Goal: Transaction & Acquisition: Download file/media

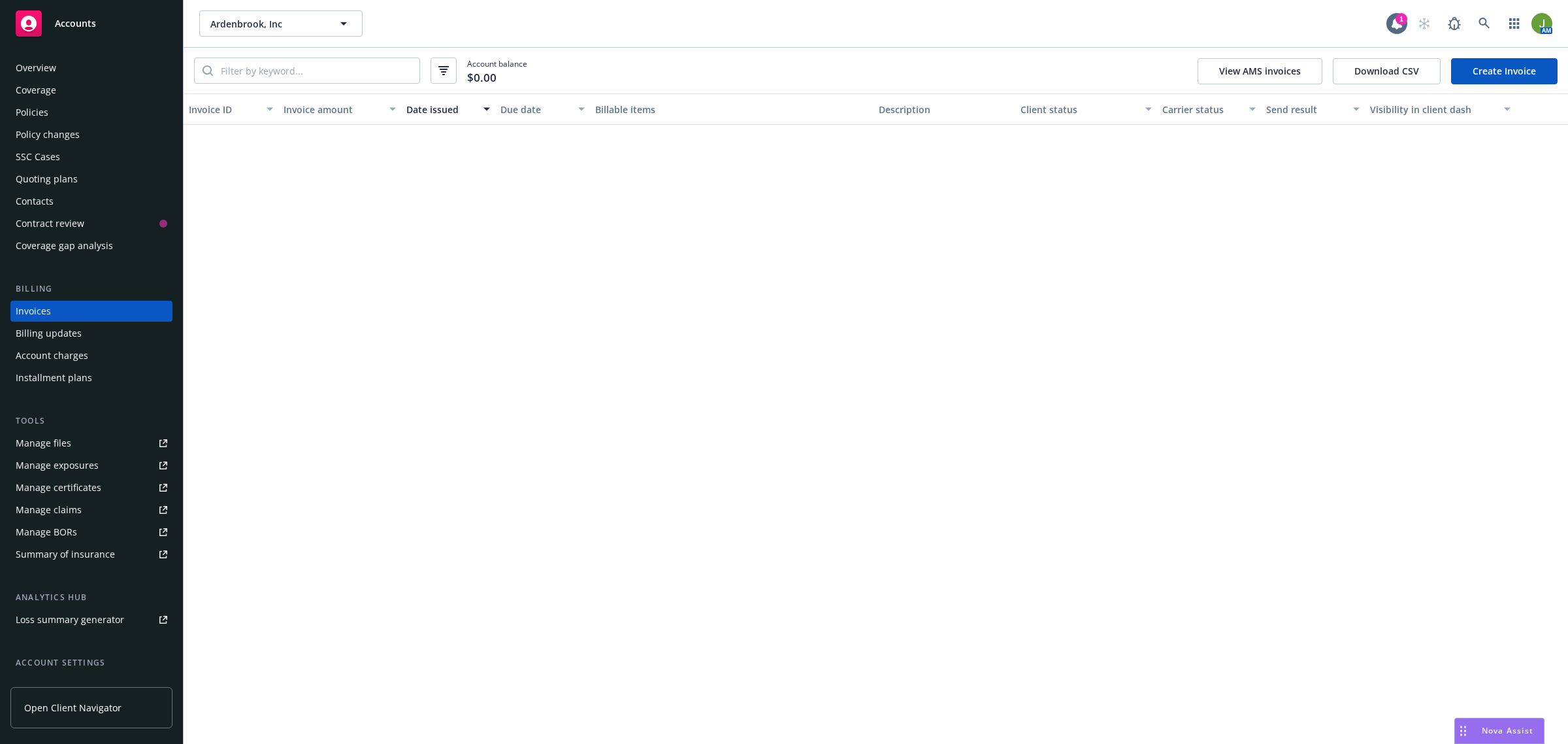
scroll to position [1307, 0]
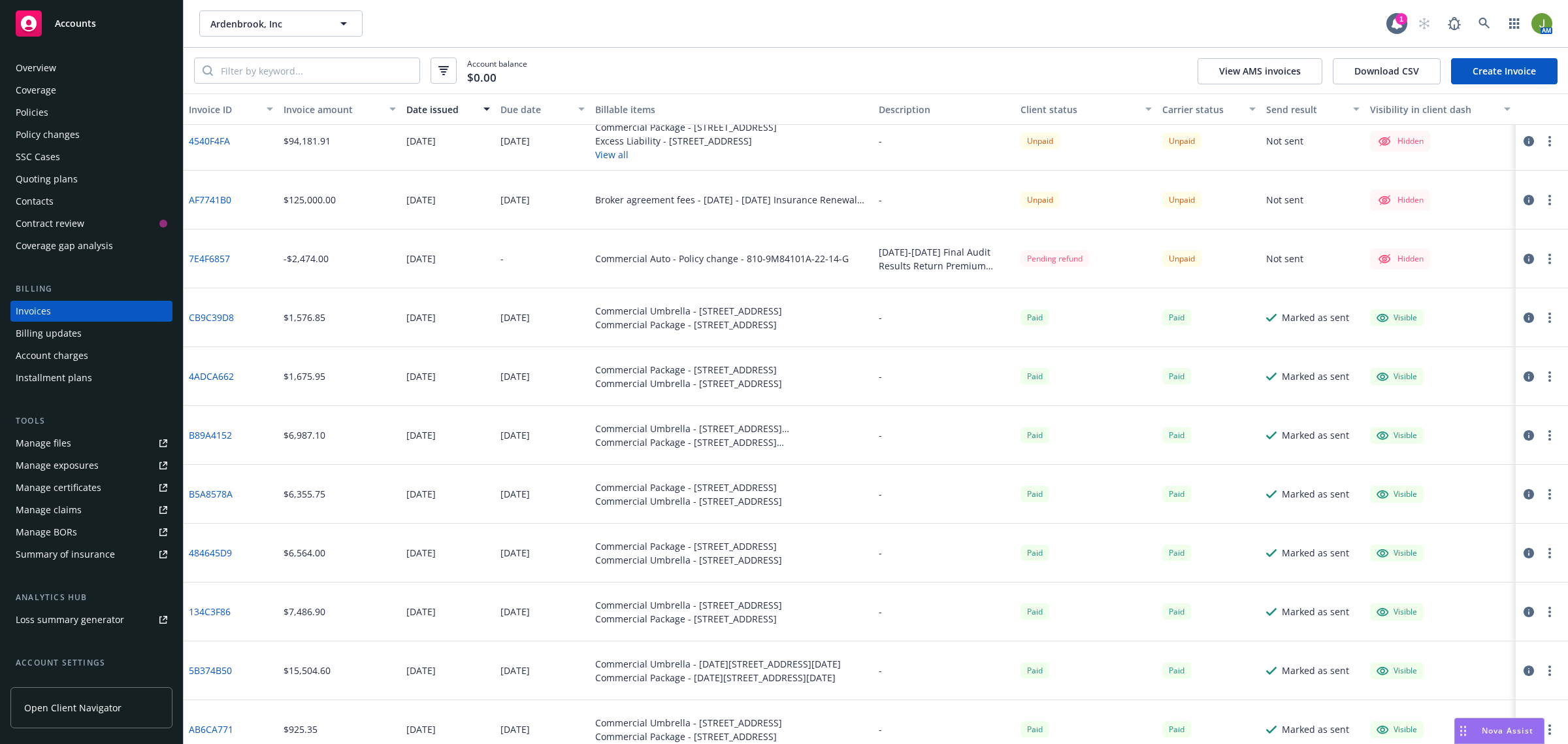
click at [48, 116] on div "Policies" at bounding box center [92, 112] width 152 height 21
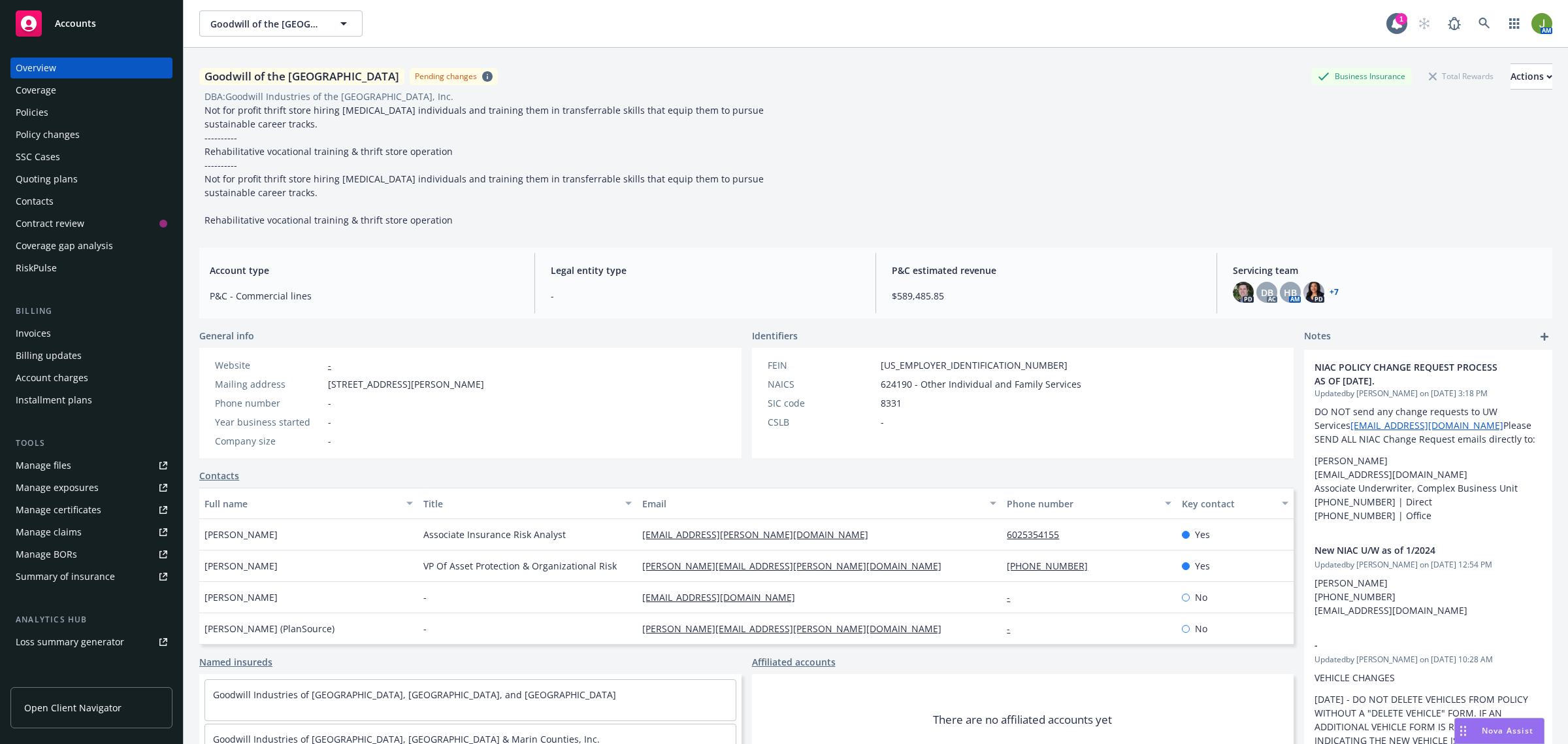
click at [66, 108] on div "Policies" at bounding box center [92, 112] width 152 height 21
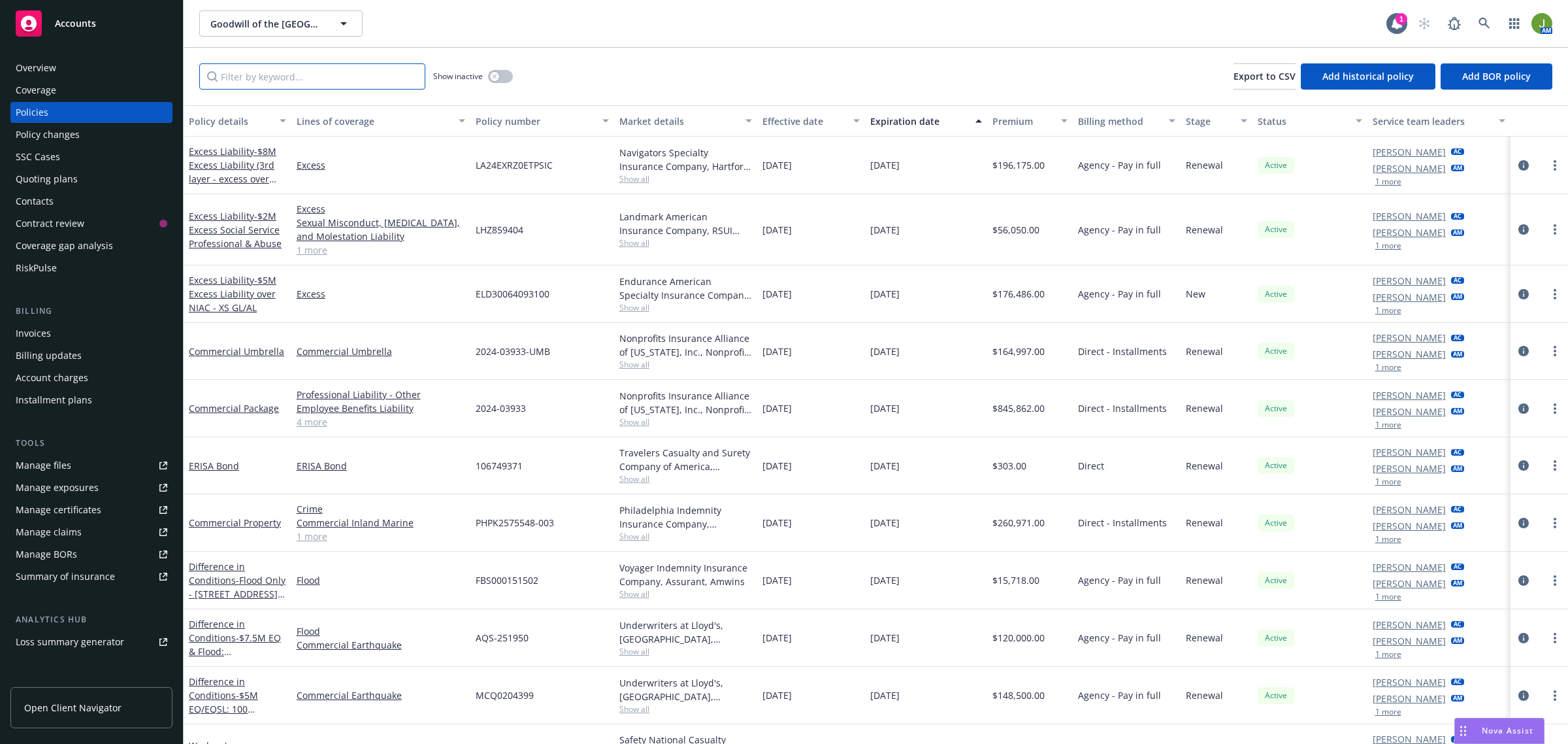
click at [288, 76] on input "Filter by keyword..." at bounding box center [312, 77] width 226 height 26
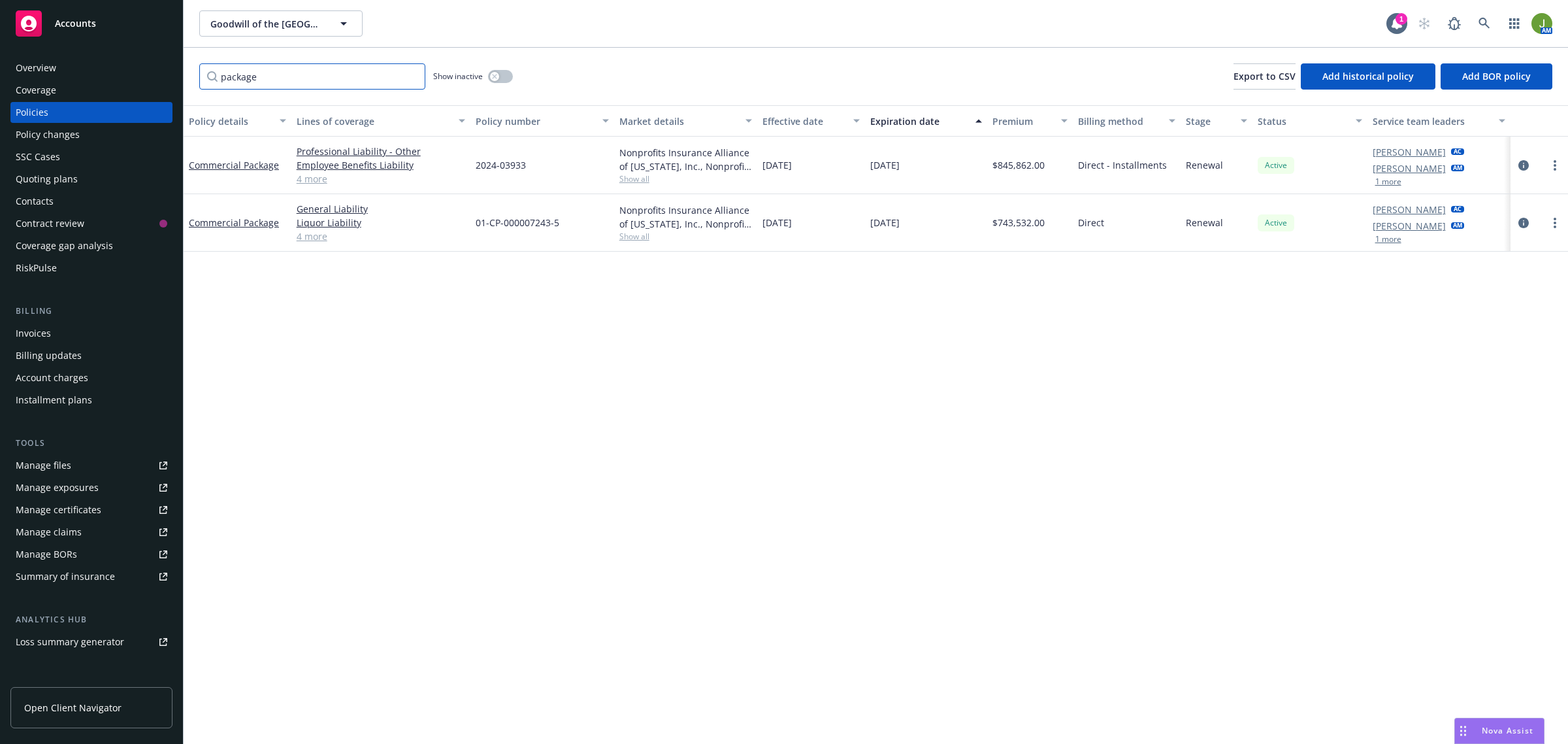
type input "package"
drag, startPoint x: 524, startPoint y: 165, endPoint x: 501, endPoint y: 165, distance: 23.0
click at [501, 165] on span "2024-03933" at bounding box center [501, 165] width 51 height 14
copy span "03933"
click at [1550, 218] on link "more" at bounding box center [1555, 223] width 16 height 16
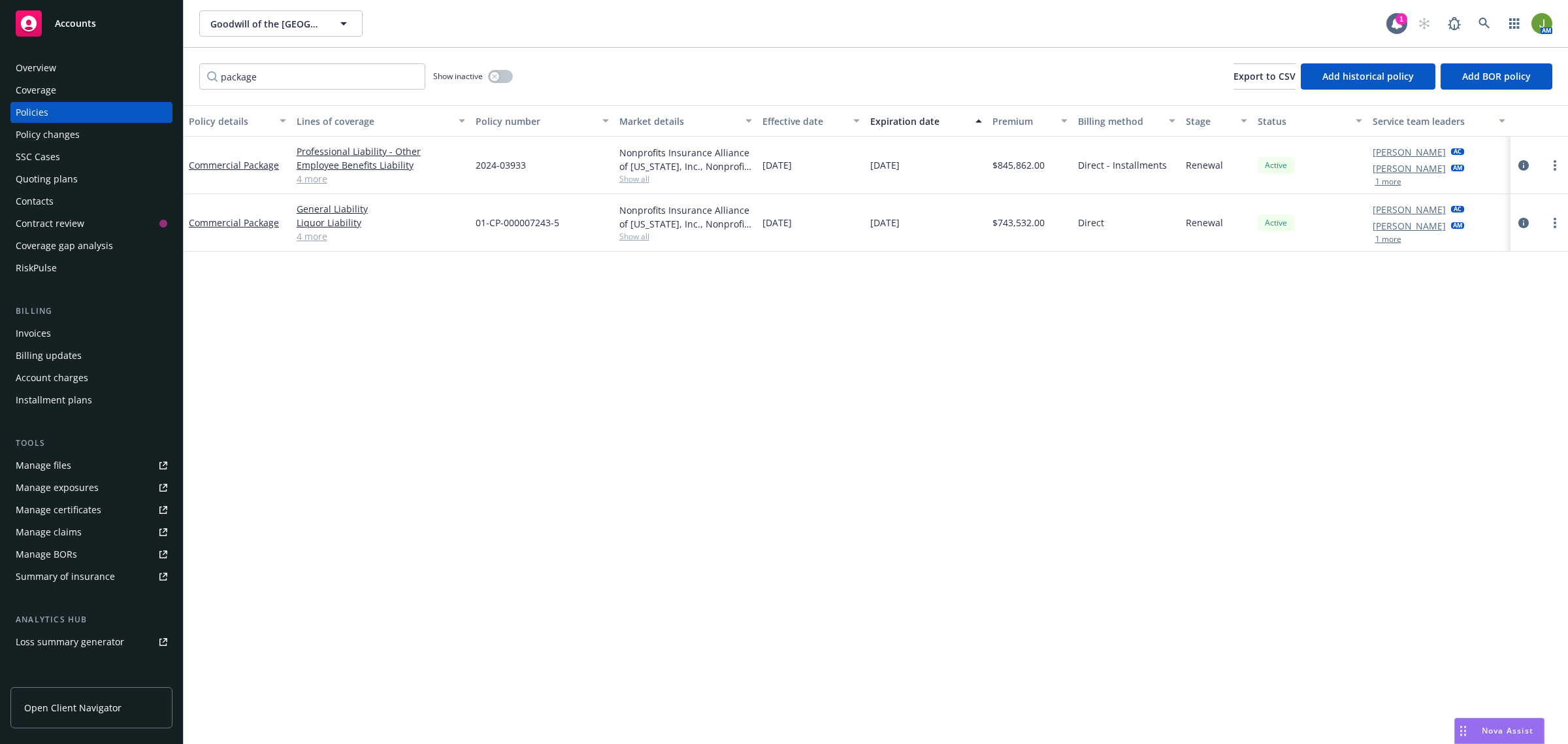
drag, startPoint x: 1046, startPoint y: 292, endPoint x: 1429, endPoint y: 252, distance: 385.1
click at [1050, 292] on div "Policy details Lines of coverage Policy number Market details Effective date Ex…" at bounding box center [876, 425] width 1384 height 639
click at [1525, 224] on icon "circleInformation" at bounding box center [1523, 223] width 10 height 10
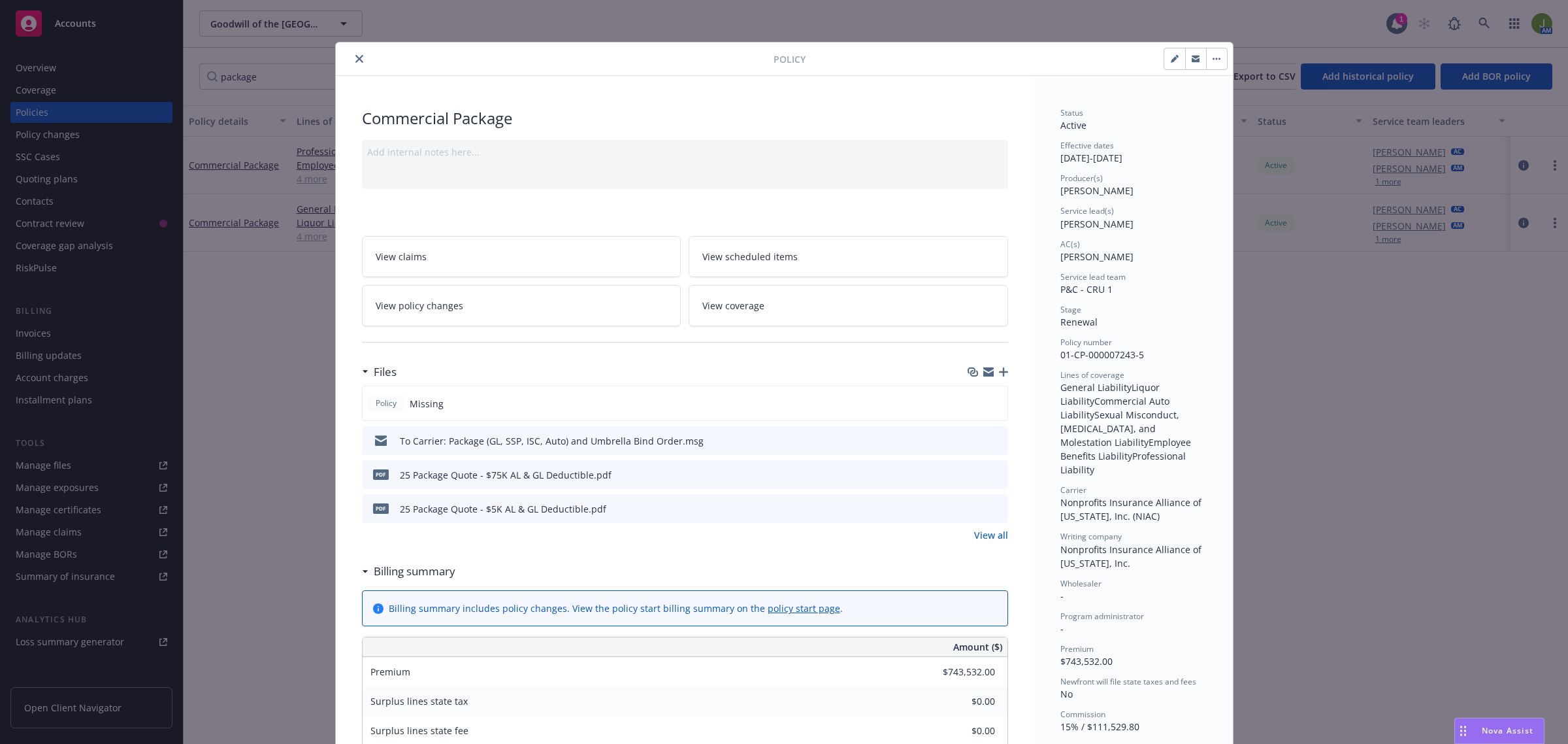
click at [1164, 56] on button "button" at bounding box center [1174, 59] width 21 height 21
select select "RENEWAL"
select select "other"
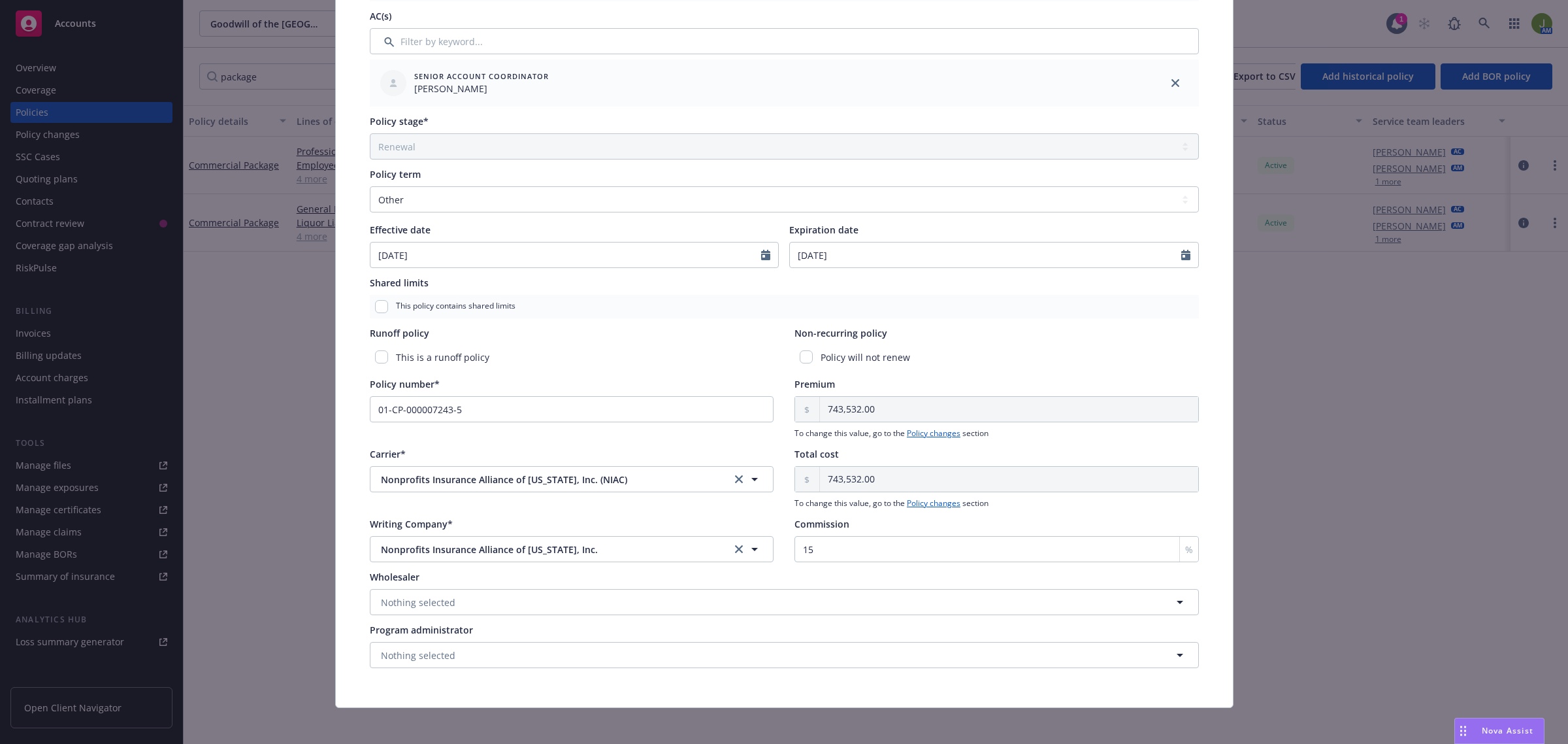
scroll to position [379, 0]
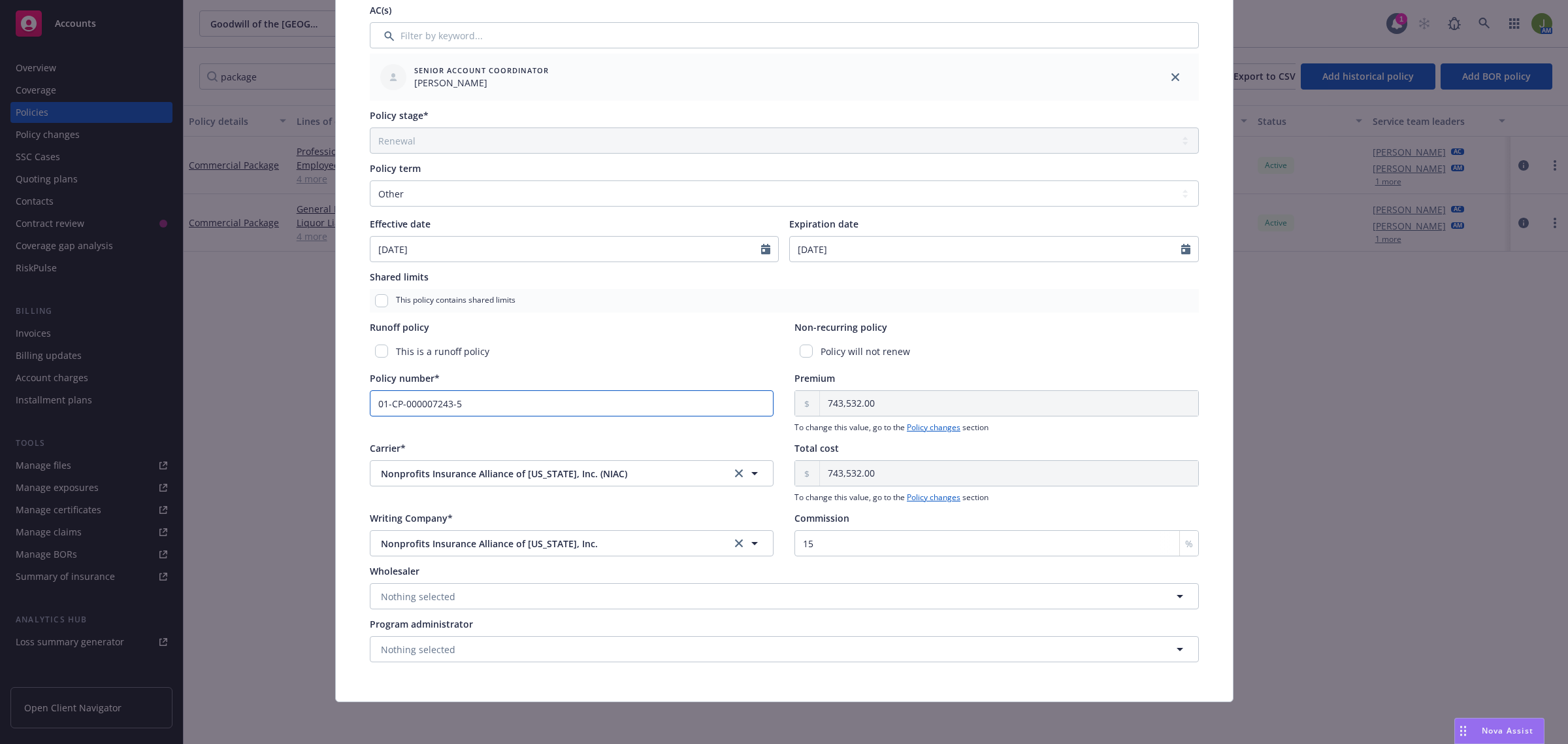
drag, startPoint x: 445, startPoint y: 396, endPoint x: 426, endPoint y: 399, distance: 19.2
click at [426, 399] on input "01-CP-000007243-5" at bounding box center [572, 403] width 405 height 26
paste input "0393"
click at [423, 402] on input "01-CP-0000003933-5" at bounding box center [572, 403] width 405 height 26
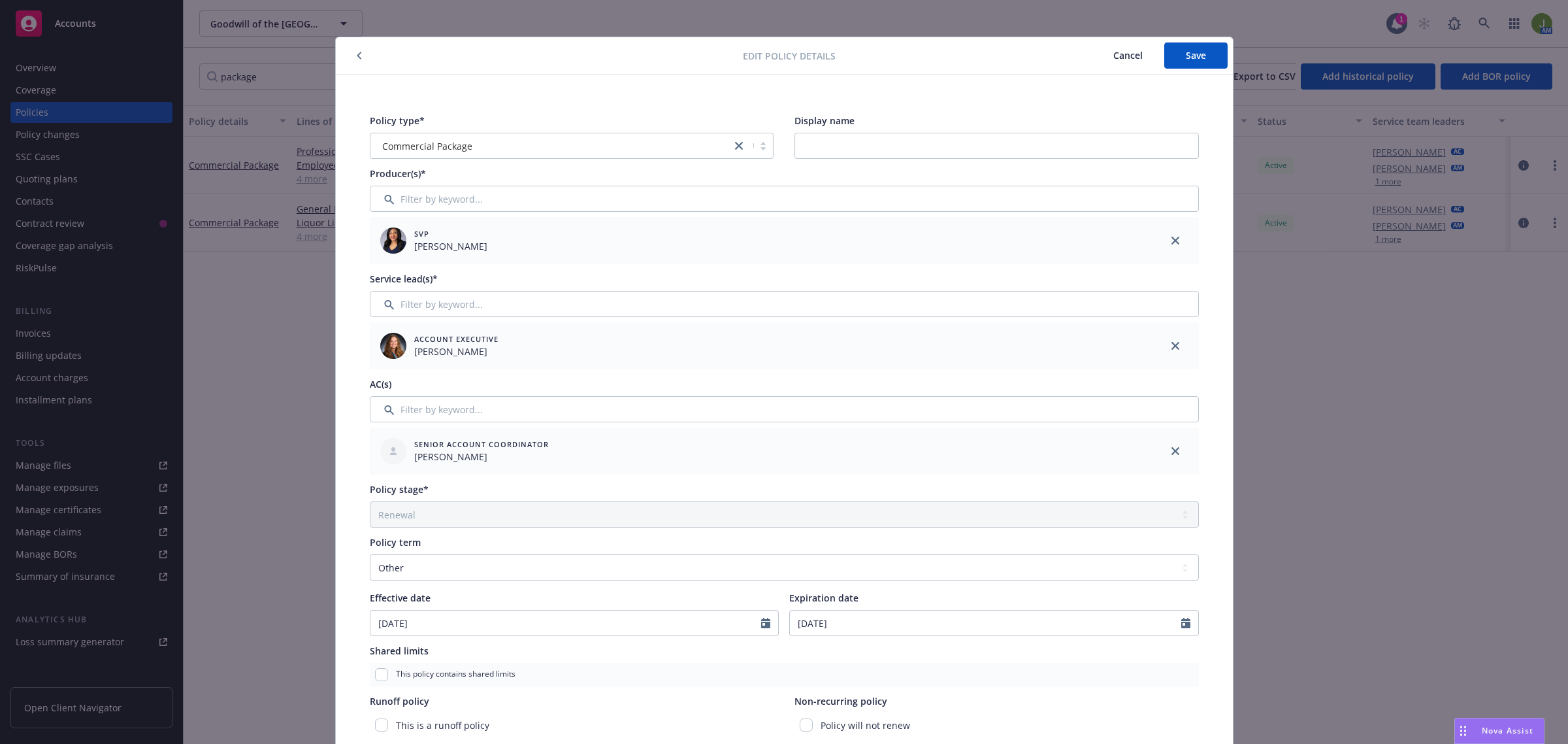
scroll to position [0, 0]
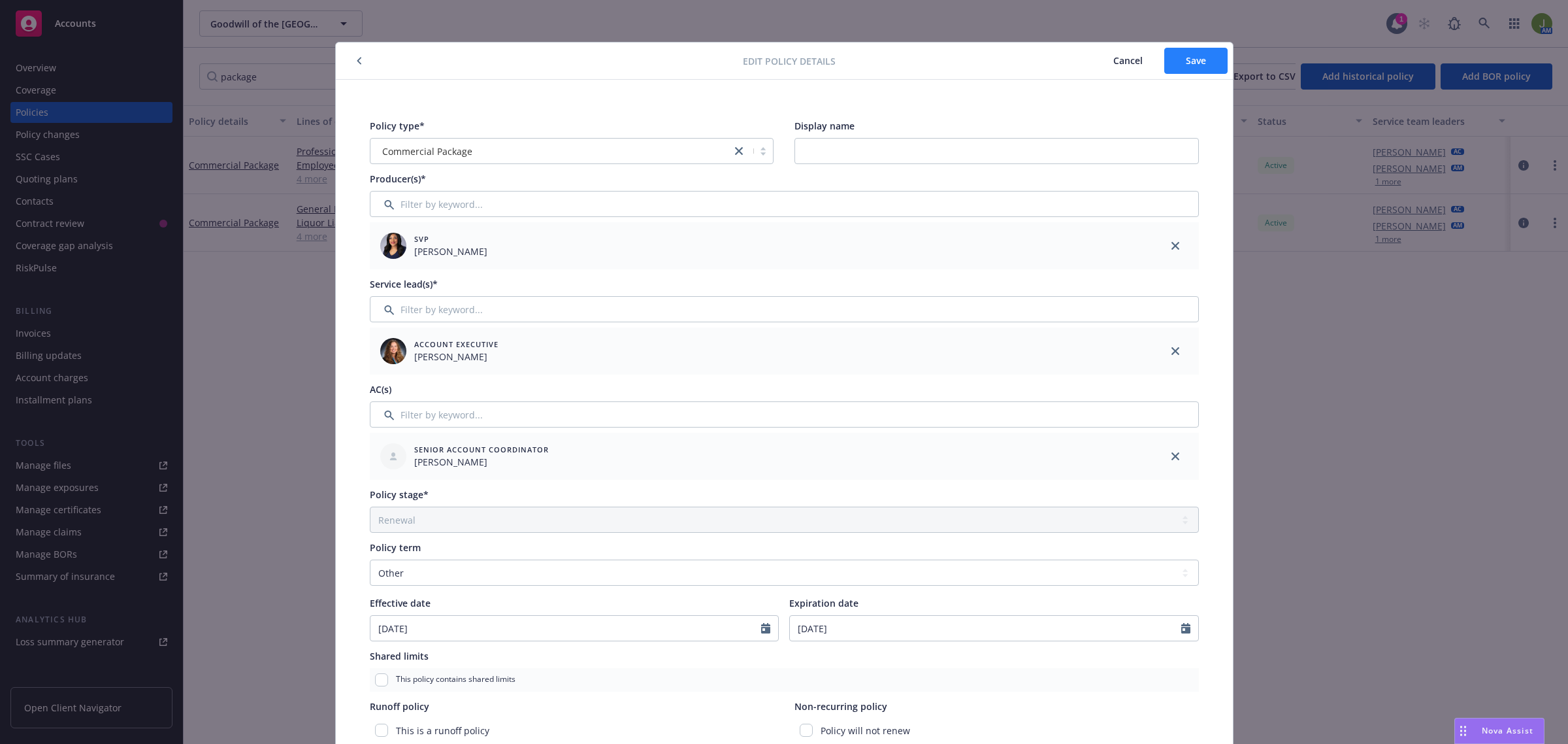
type input "01-CP-000003933-01-24"
click at [1194, 56] on span "Save" at bounding box center [1196, 60] width 20 height 12
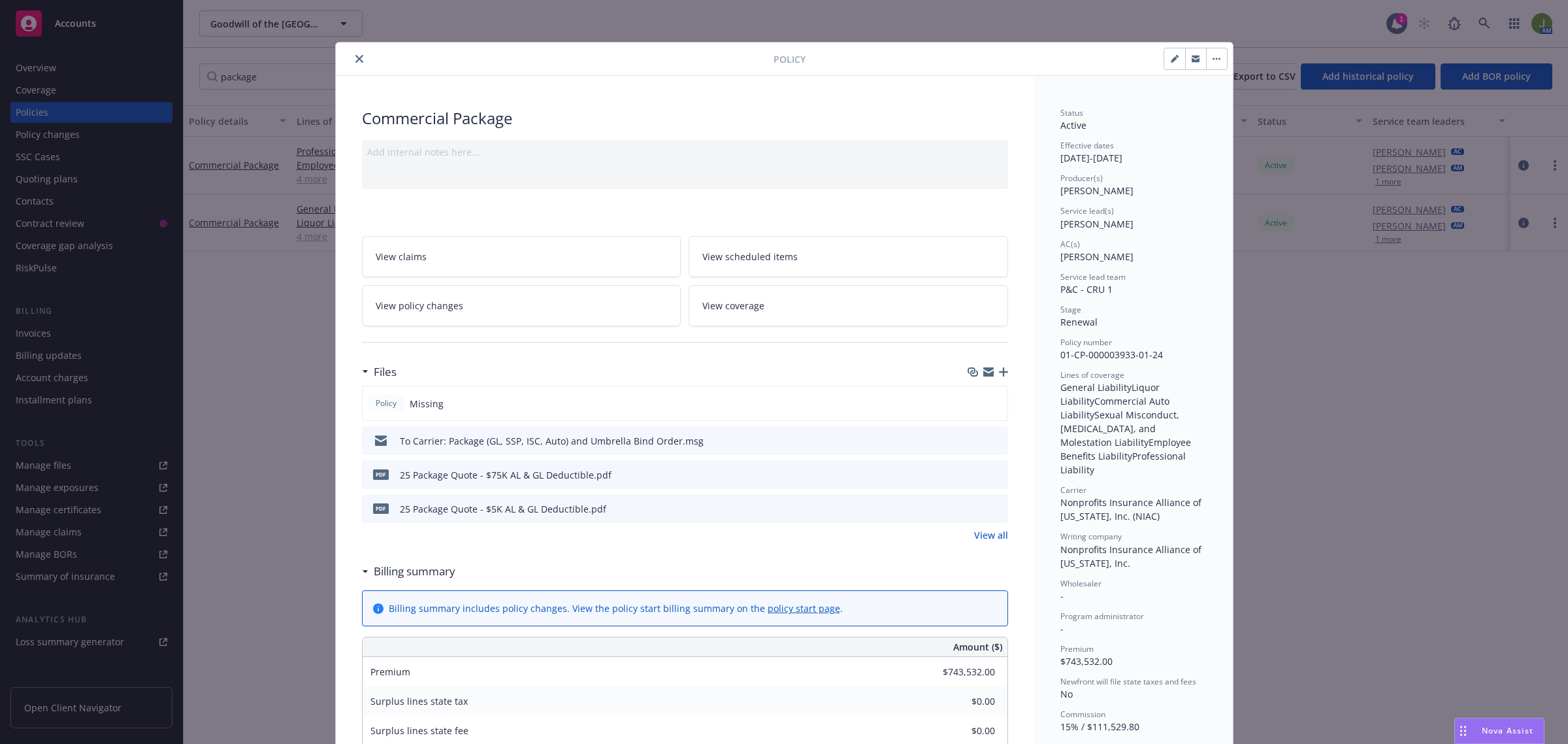
click at [714, 266] on link "View scheduled items" at bounding box center [848, 256] width 319 height 41
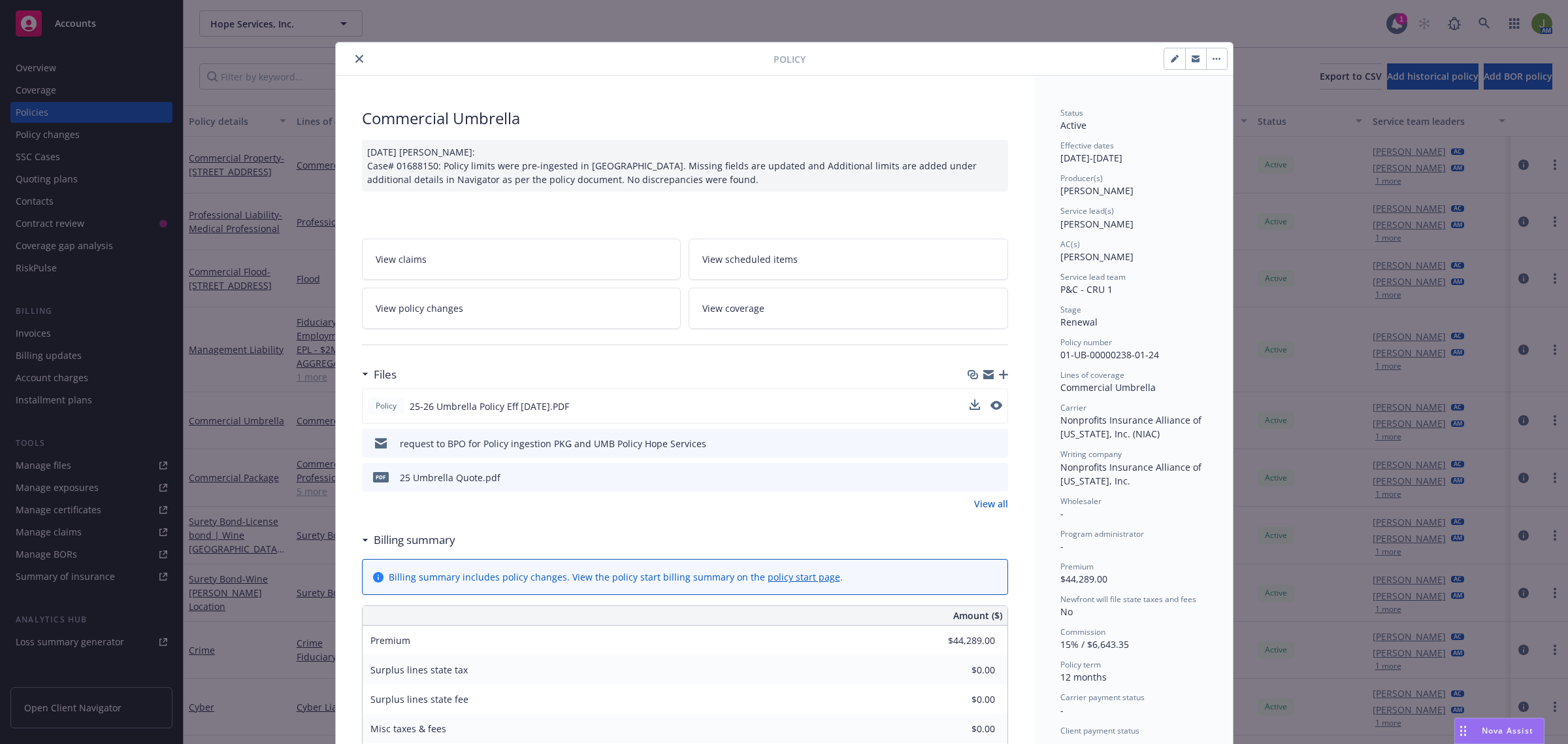
scroll to position [36, 0]
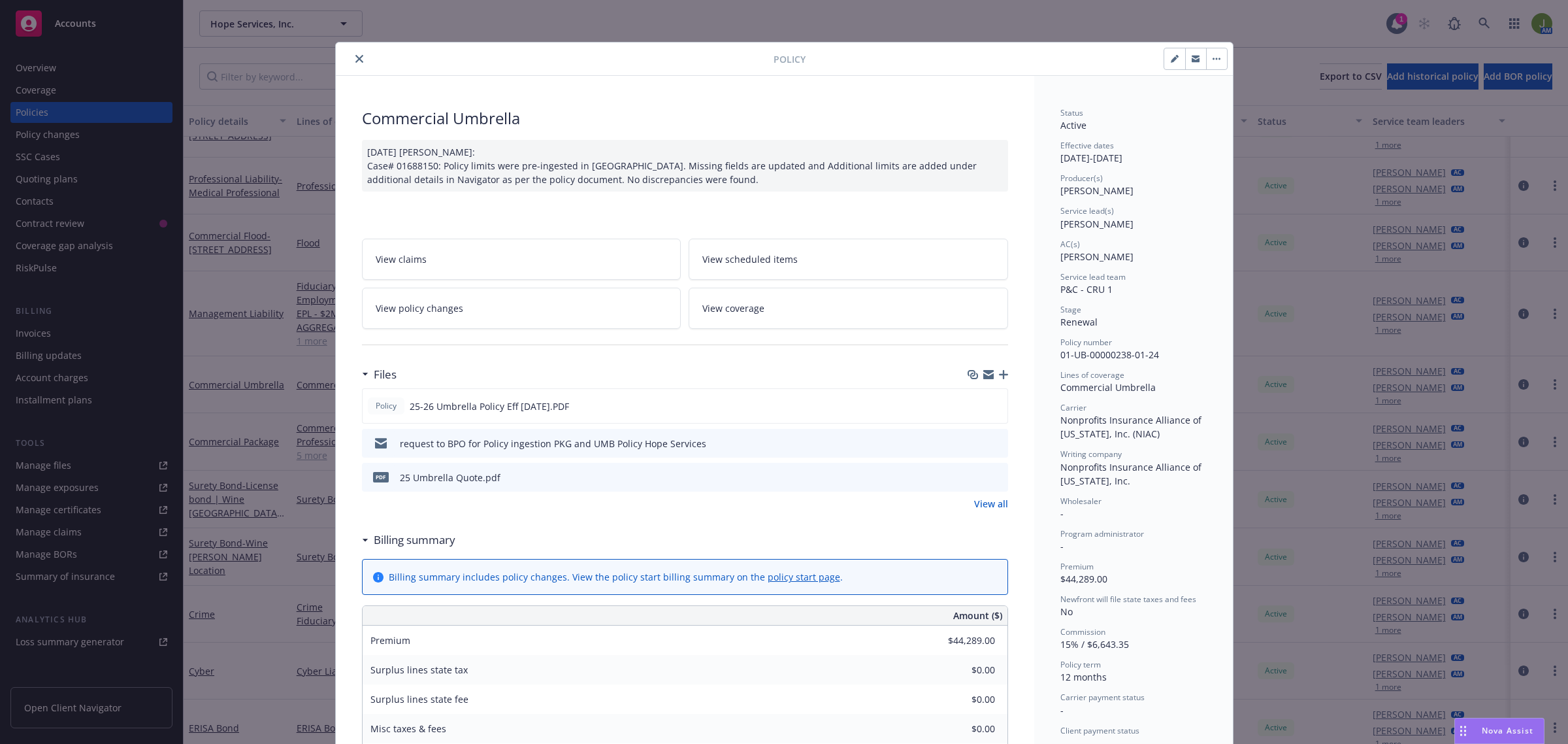
click at [990, 479] on icon "preview file" at bounding box center [996, 476] width 12 height 9
click at [992, 402] on icon "preview file" at bounding box center [995, 405] width 12 height 9
click at [356, 60] on icon "close" at bounding box center [359, 59] width 8 height 8
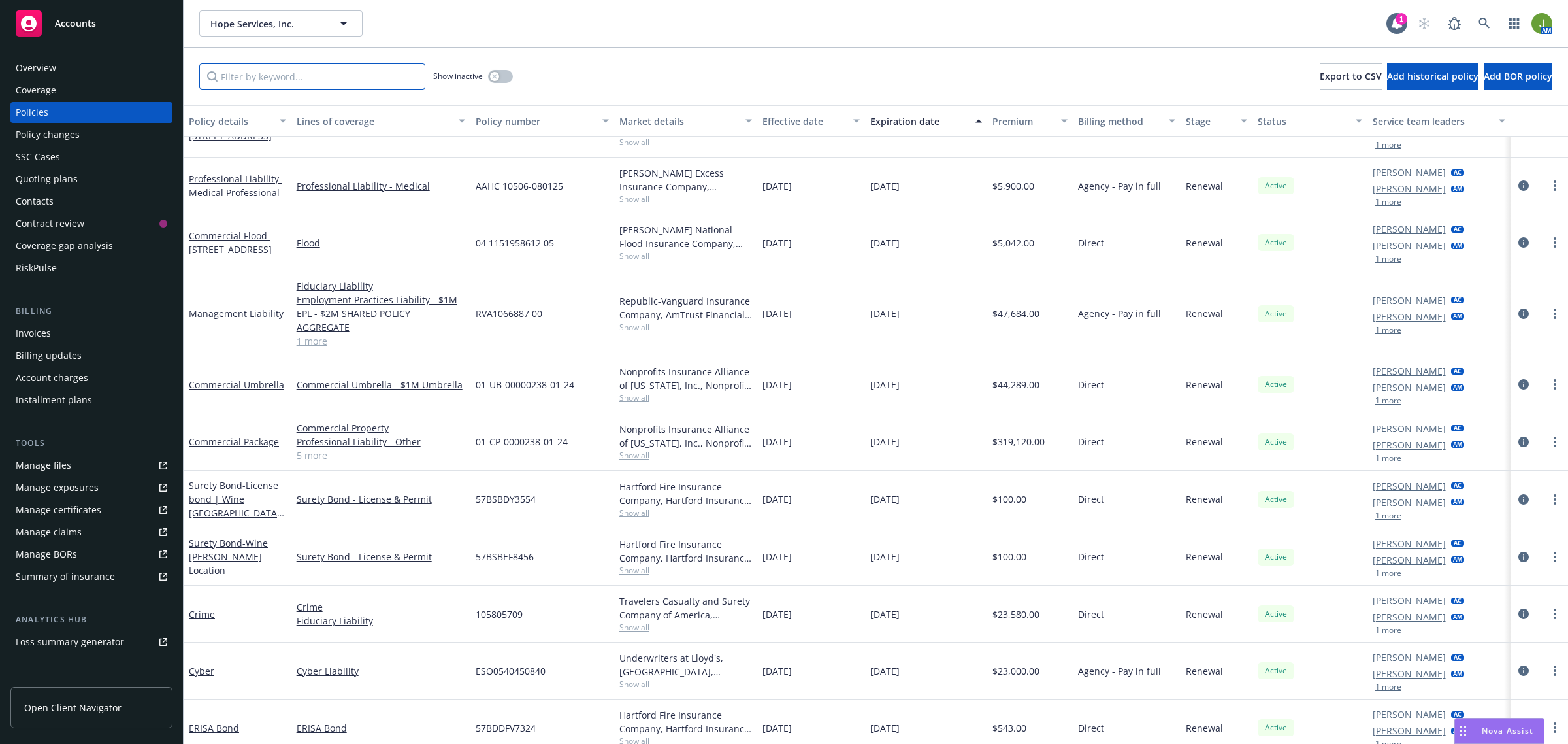
click at [314, 67] on input "Filter by keyword..." at bounding box center [312, 77] width 226 height 26
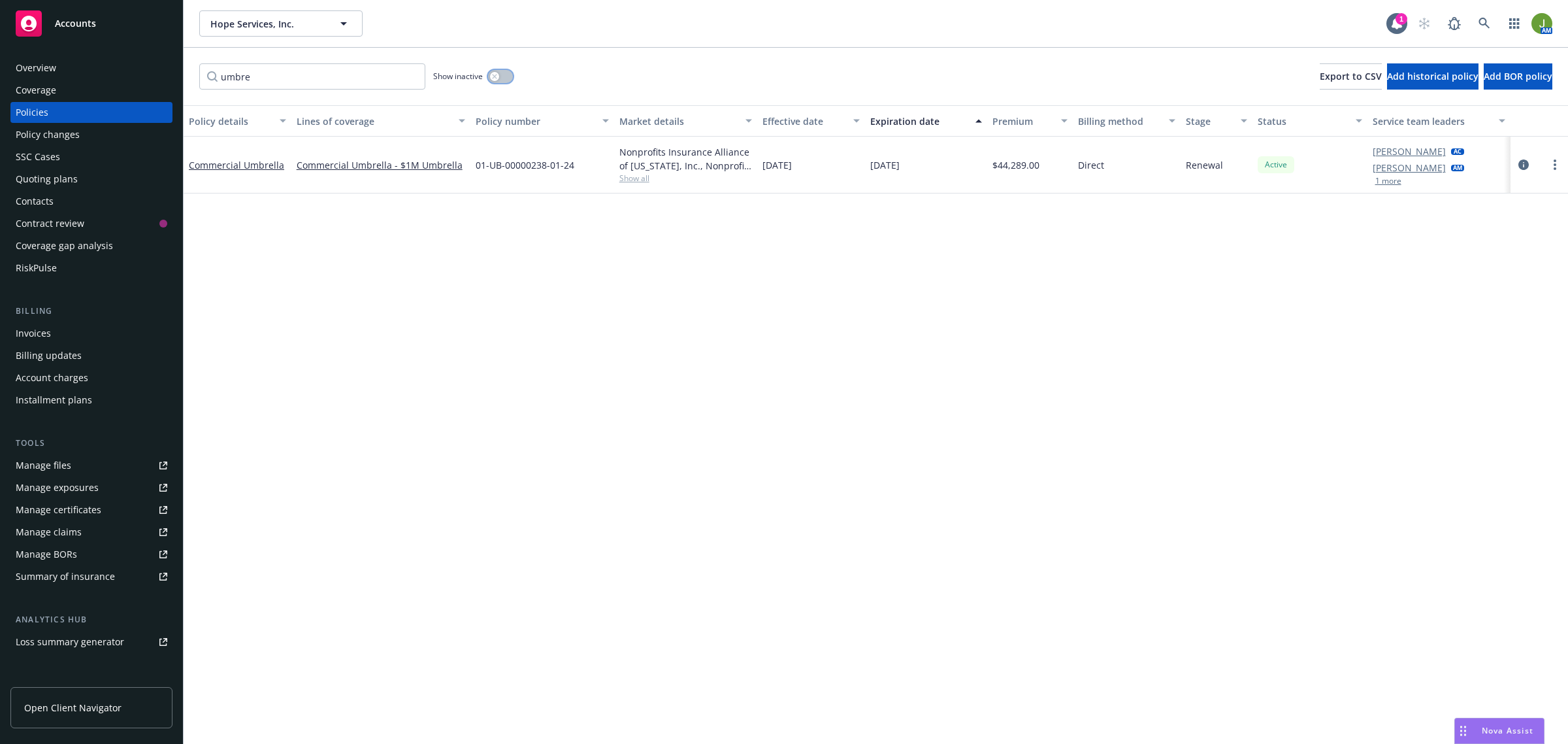
click at [503, 77] on button "button" at bounding box center [500, 77] width 25 height 13
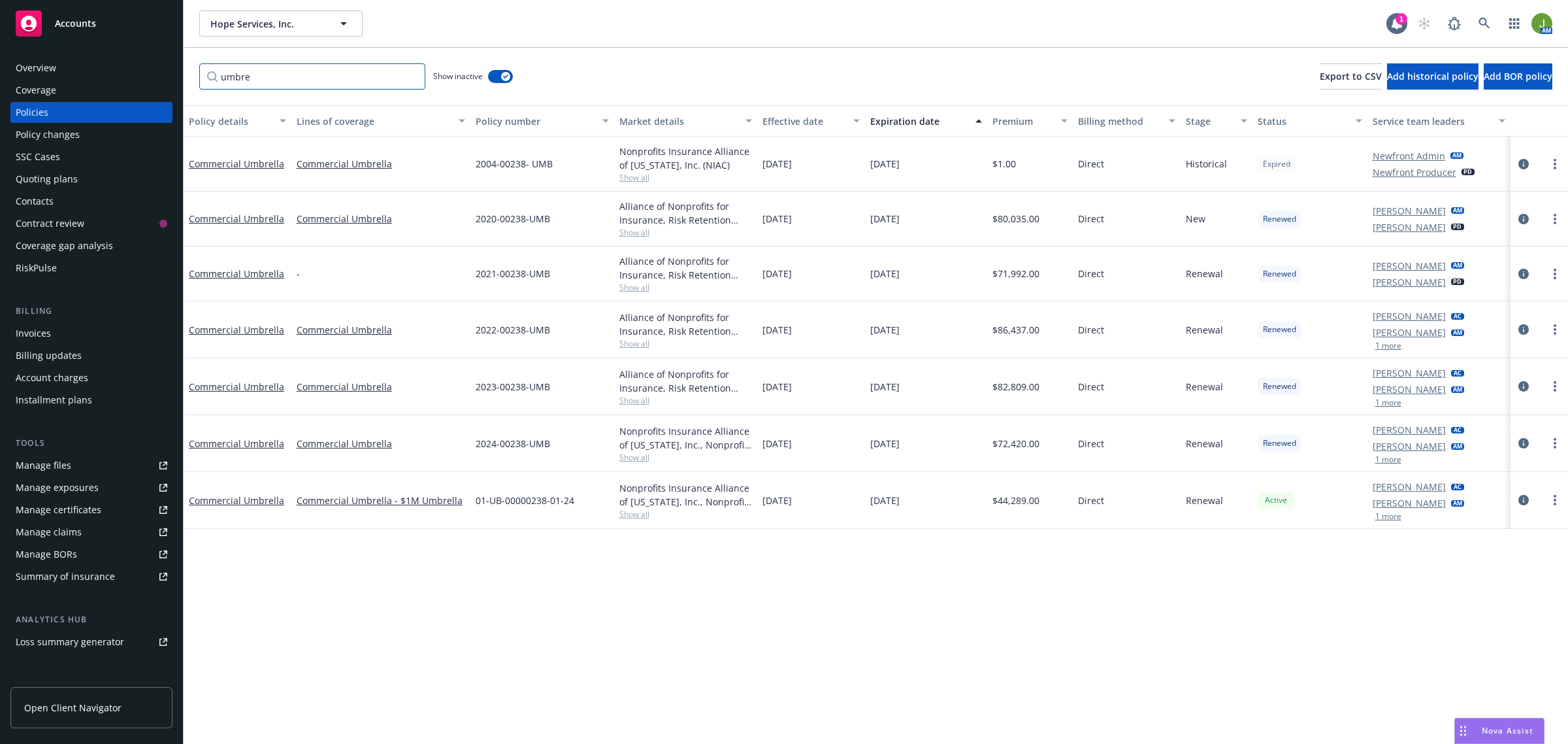
drag, startPoint x: 267, startPoint y: 75, endPoint x: 160, endPoint y: 69, distance: 107.2
click at [194, 67] on div "umbre Show inactive Export to CSV Add historical policy Add BOR policy" at bounding box center [876, 77] width 1384 height 58
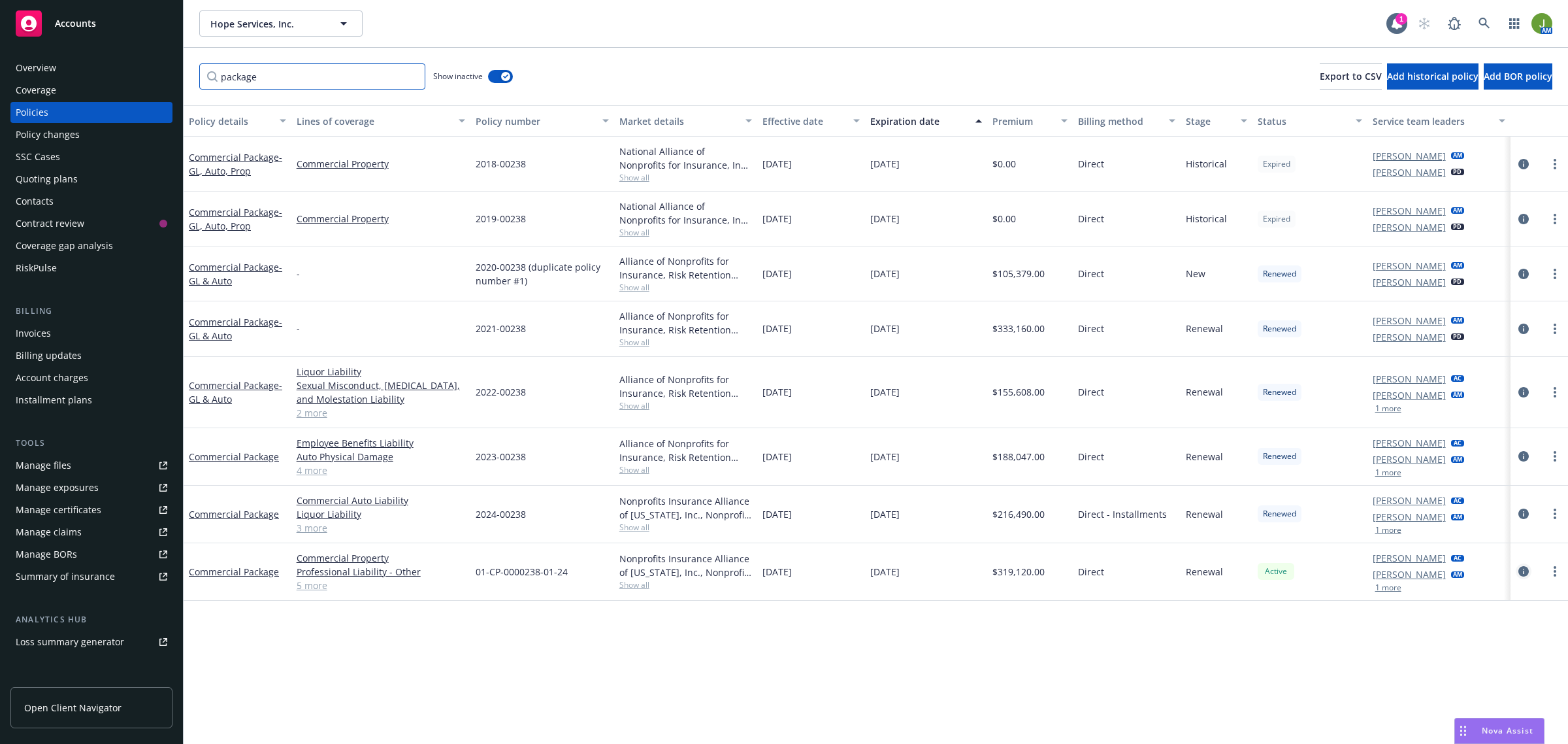
type input "package"
click at [1524, 572] on icon "circleInformation" at bounding box center [1523, 571] width 10 height 10
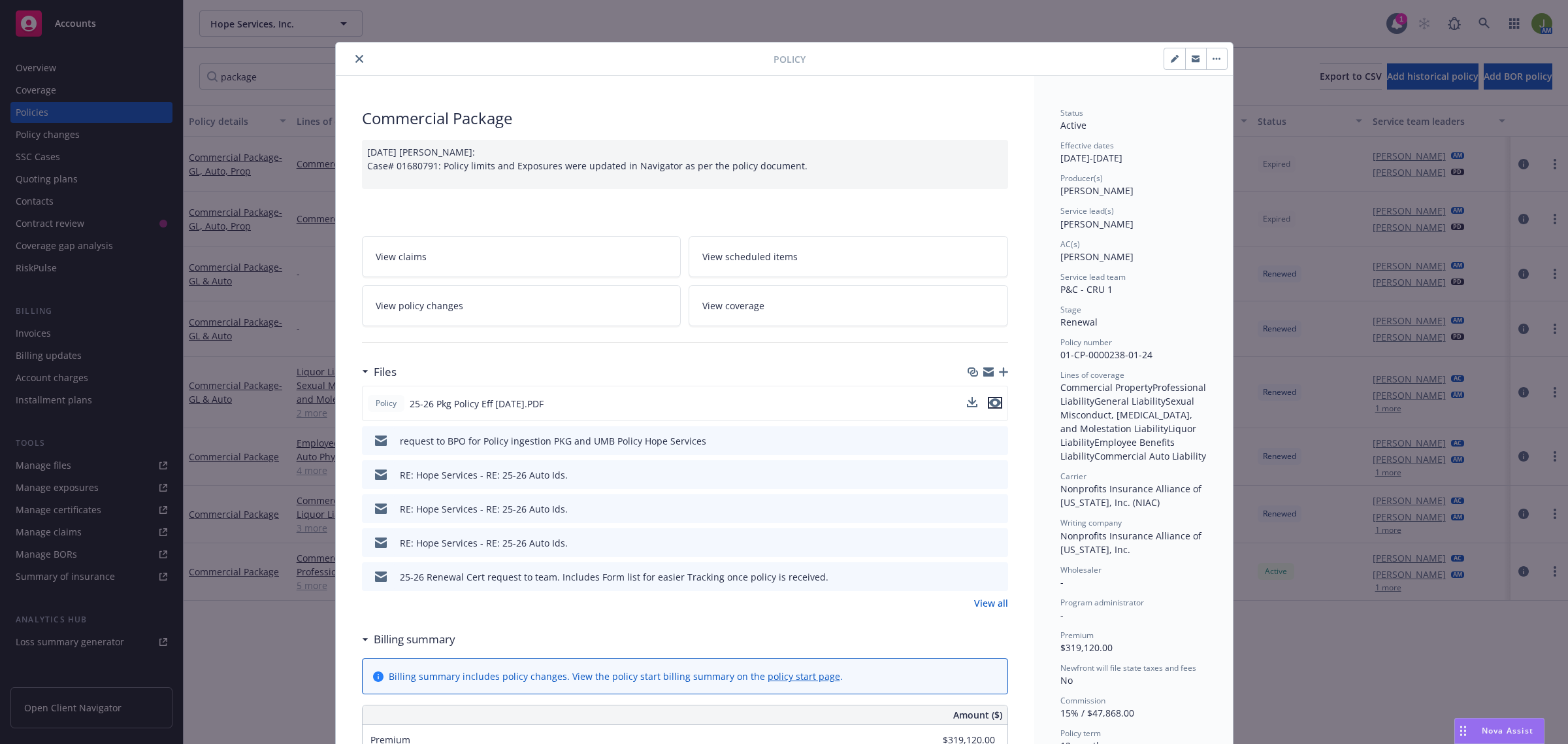
click at [991, 401] on icon "preview file" at bounding box center [995, 403] width 12 height 9
click at [356, 60] on icon "close" at bounding box center [359, 59] width 8 height 8
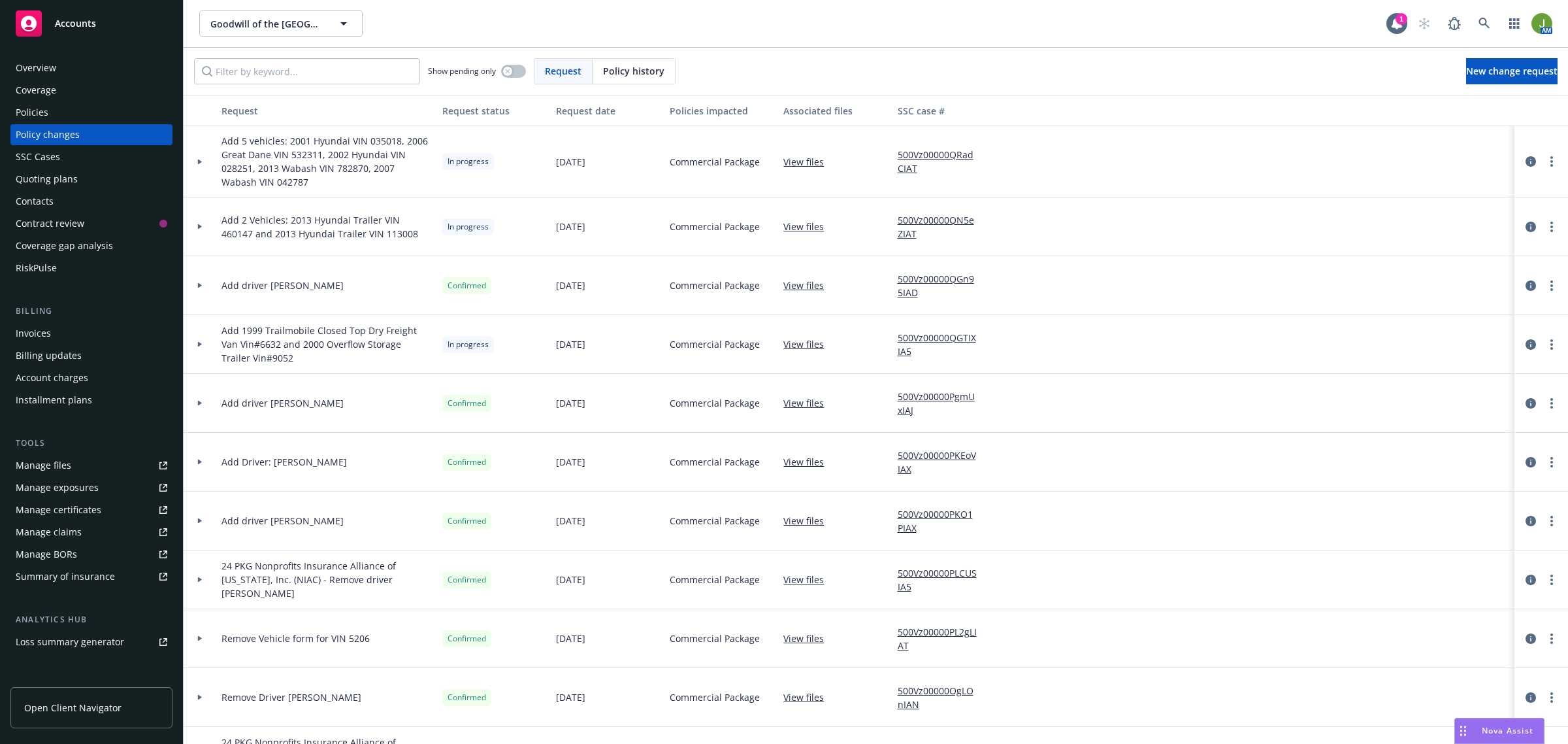
click at [43, 108] on div "Policies" at bounding box center [32, 112] width 33 height 21
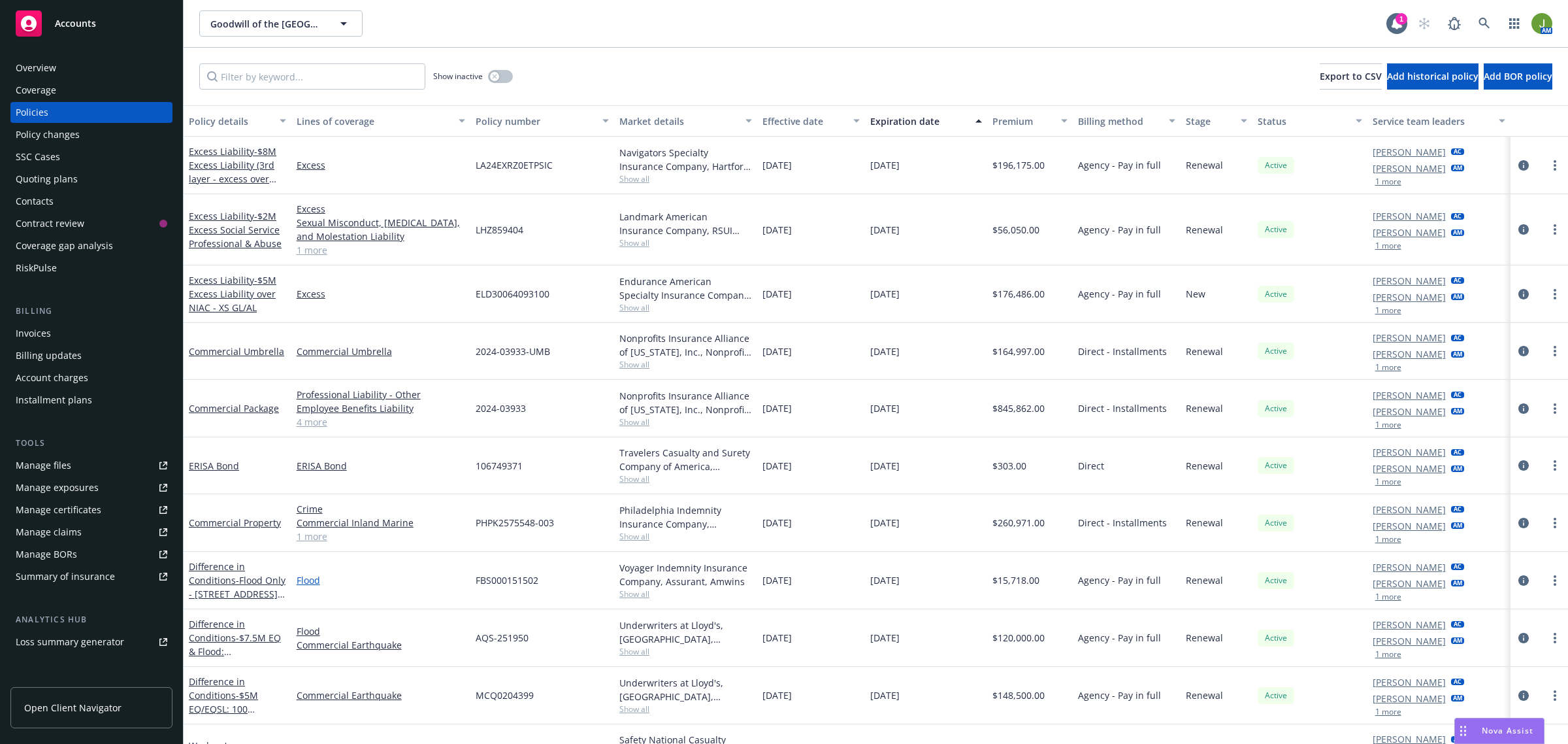
click at [395, 583] on link "Flood" at bounding box center [381, 580] width 168 height 14
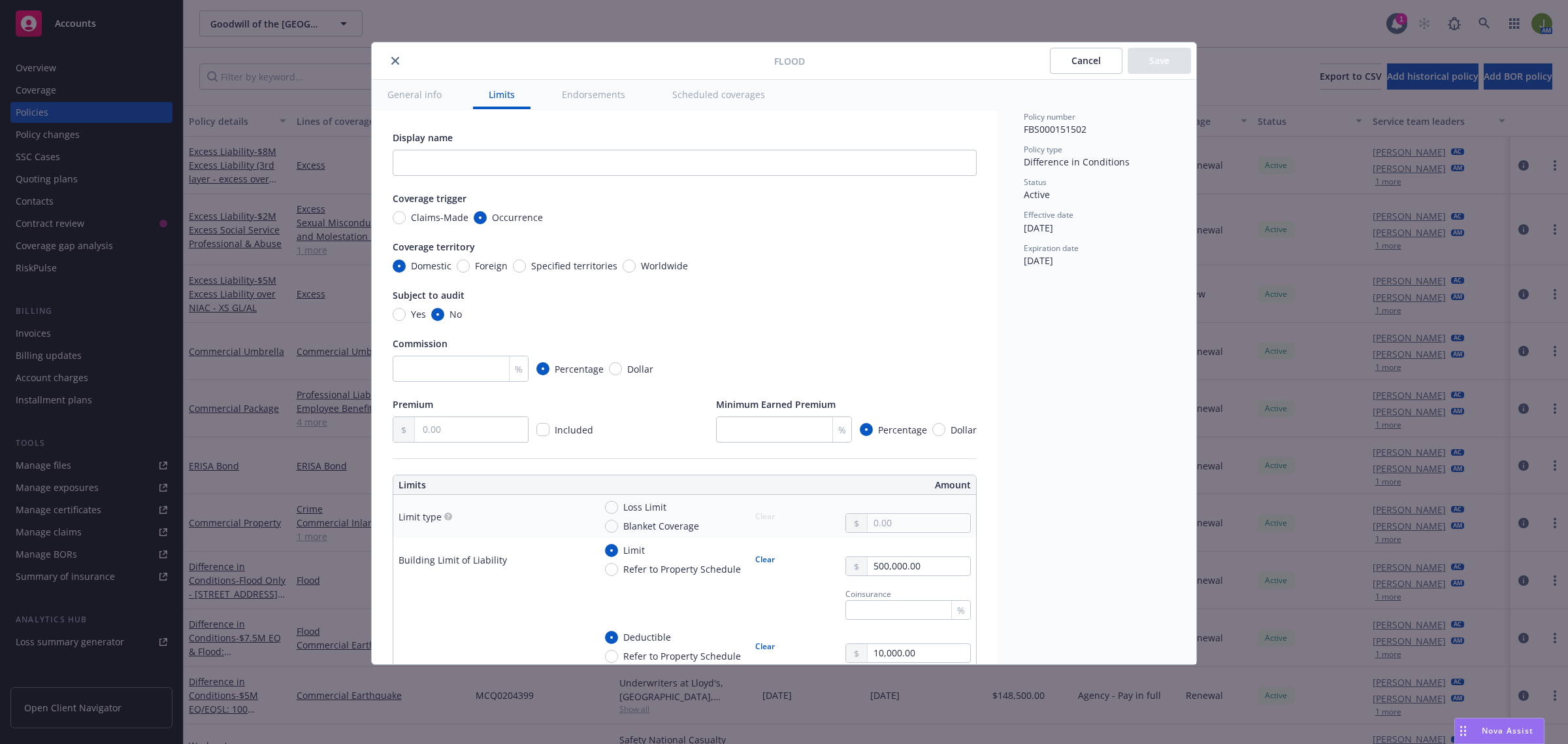
click at [392, 59] on icon "close" at bounding box center [395, 61] width 8 height 8
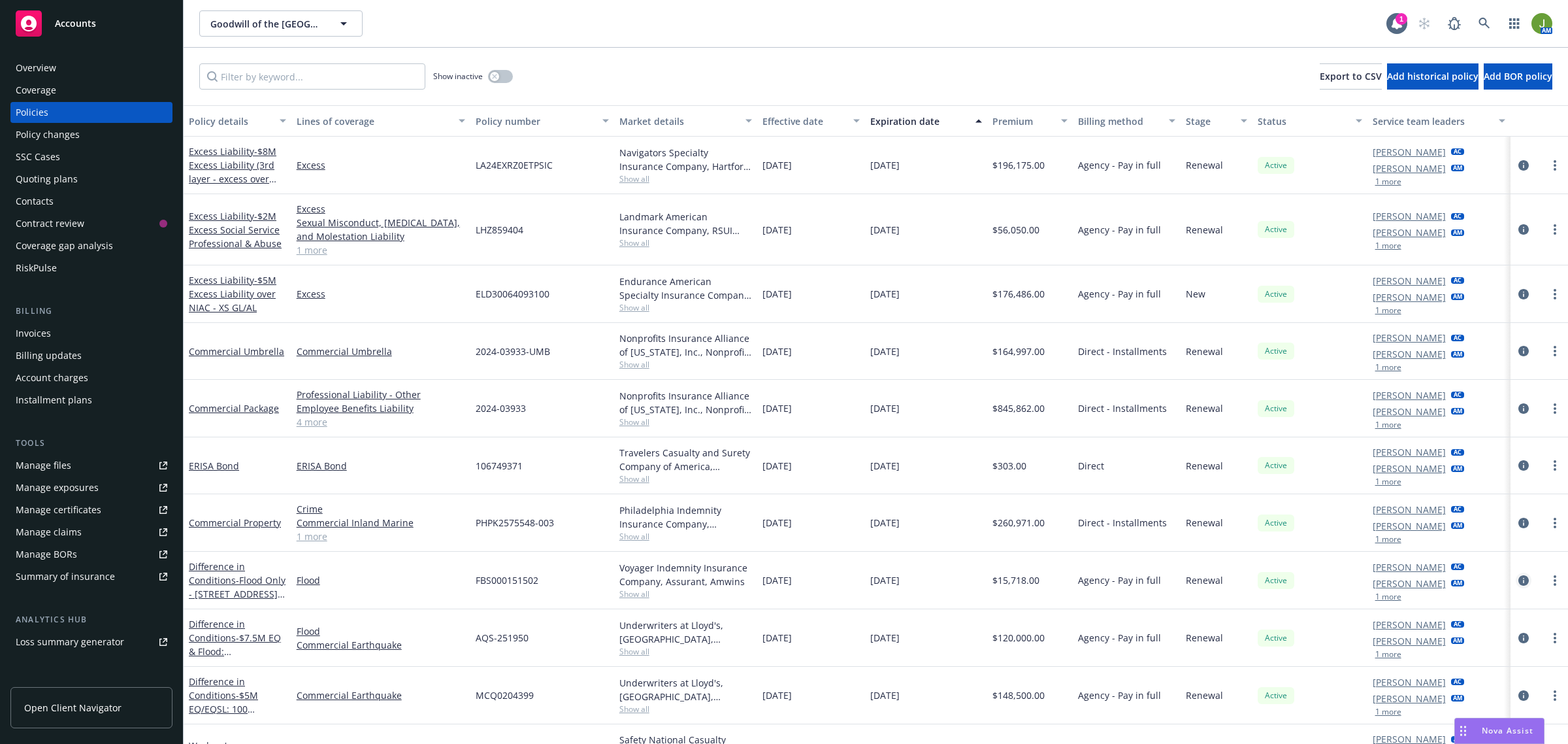
click at [1516, 587] on link "circleInformation" at bounding box center [1524, 581] width 16 height 16
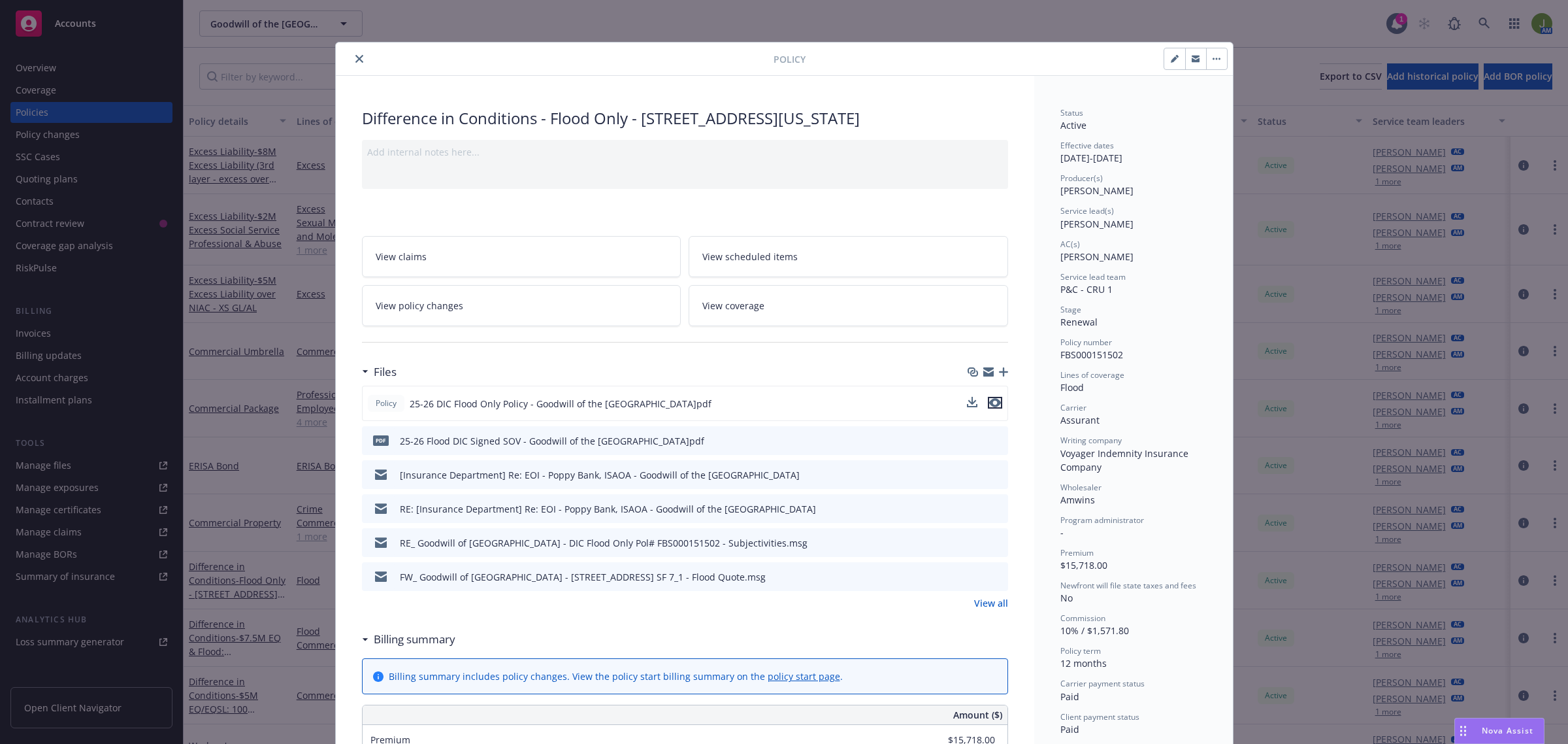
click at [989, 404] on icon "preview file" at bounding box center [995, 403] width 12 height 9
click at [356, 63] on icon "close" at bounding box center [359, 59] width 8 height 8
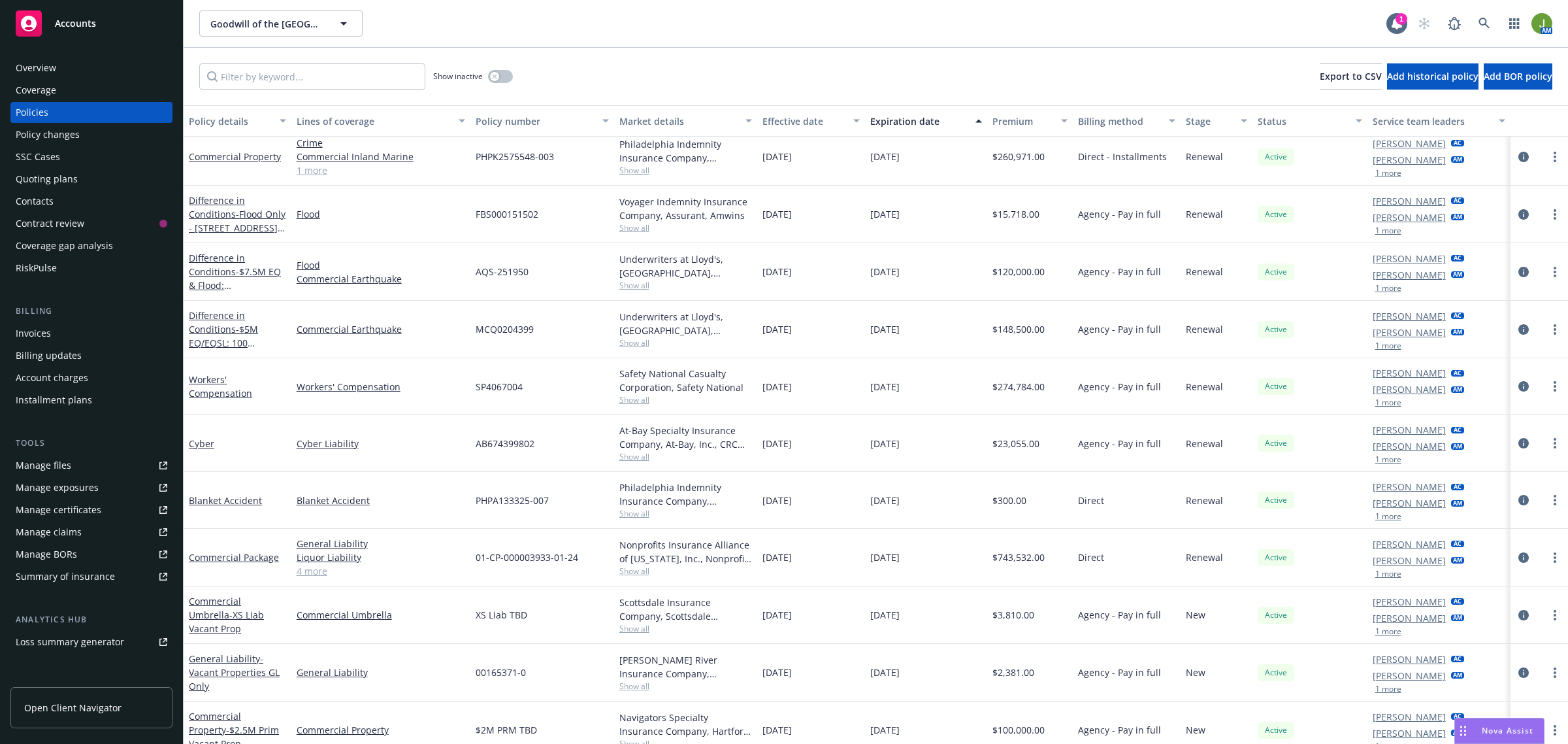
scroll to position [409, 0]
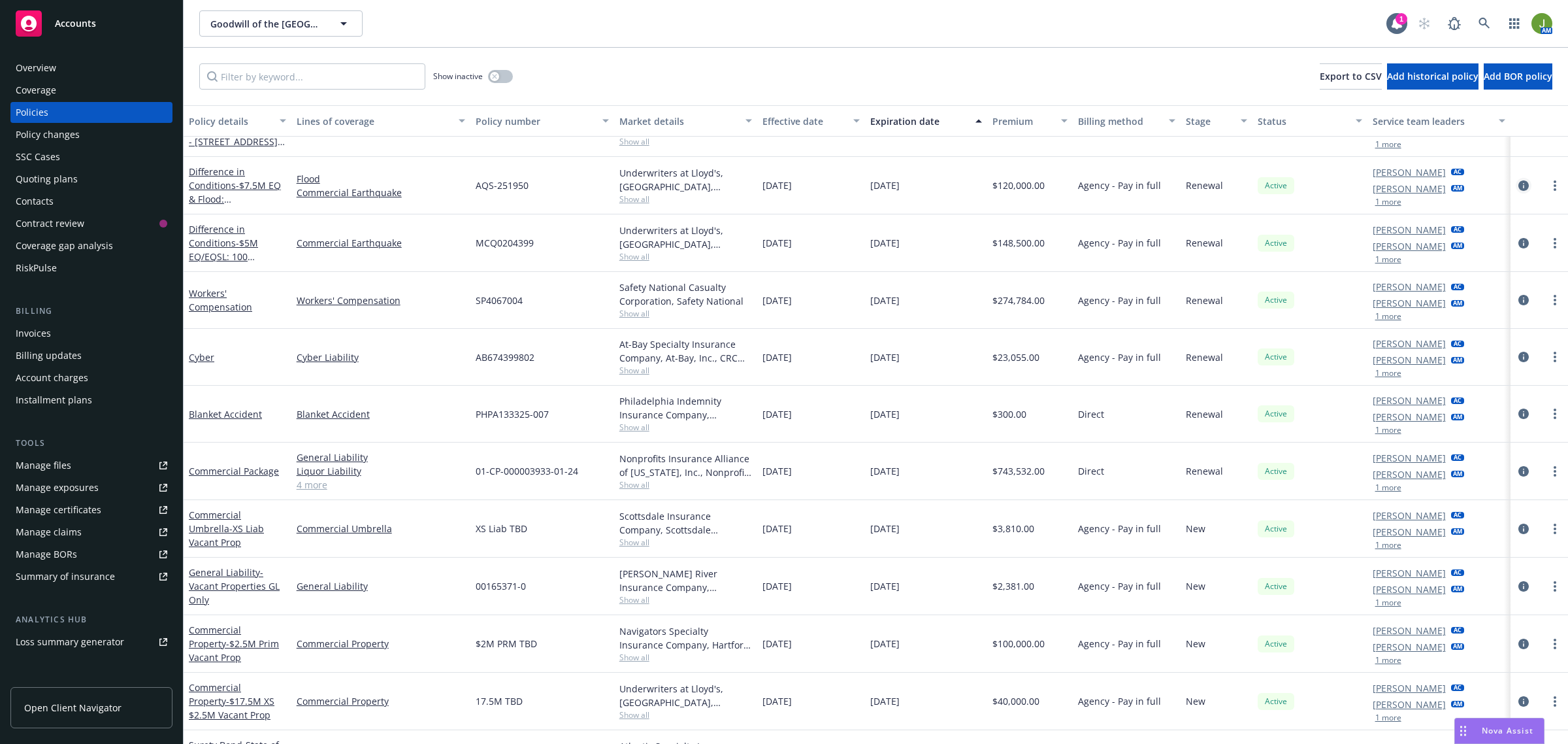
click at [1518, 187] on icon "circleInformation" at bounding box center [1523, 186] width 10 height 10
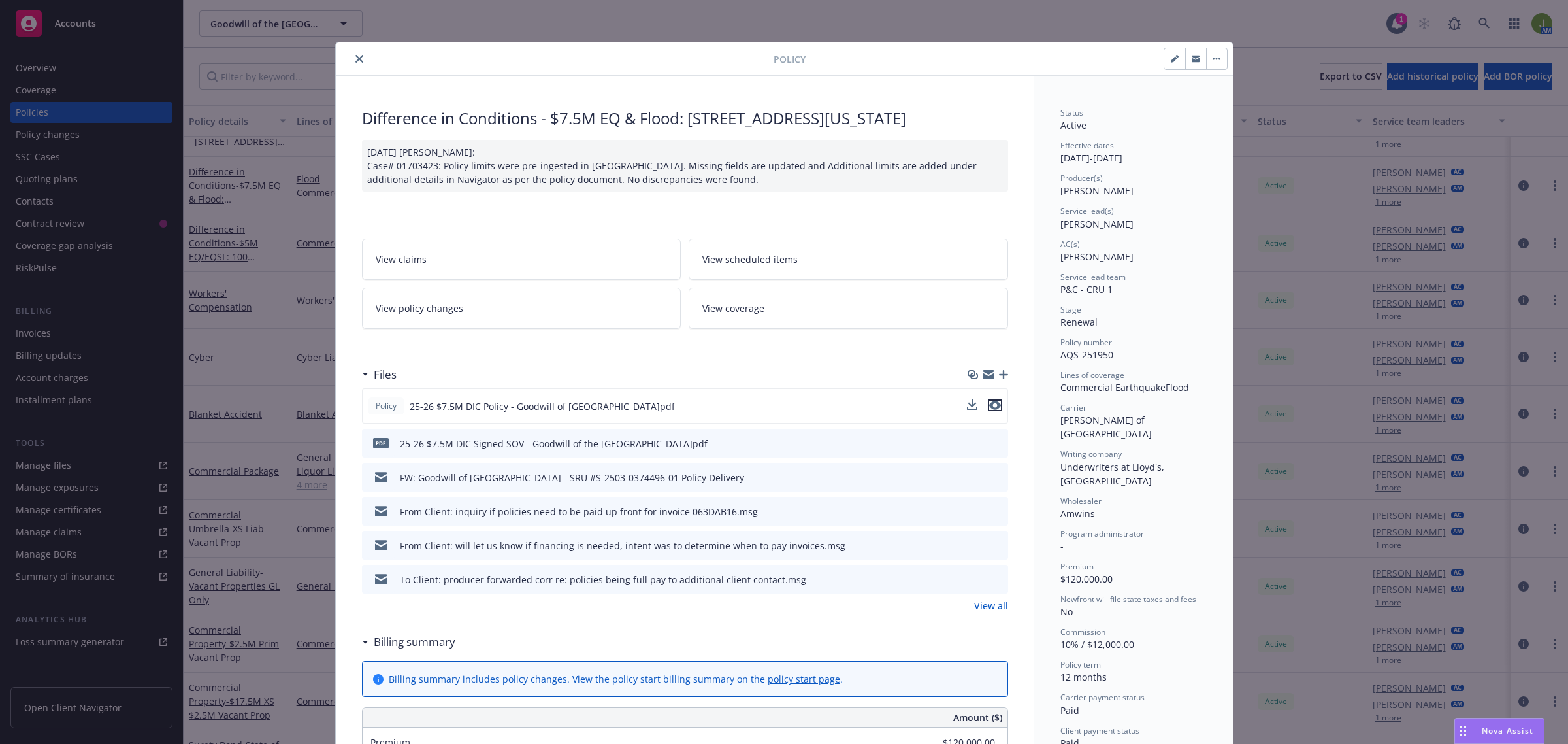
click at [989, 406] on icon "preview file" at bounding box center [995, 405] width 12 height 9
click at [356, 64] on button "close" at bounding box center [359, 59] width 16 height 16
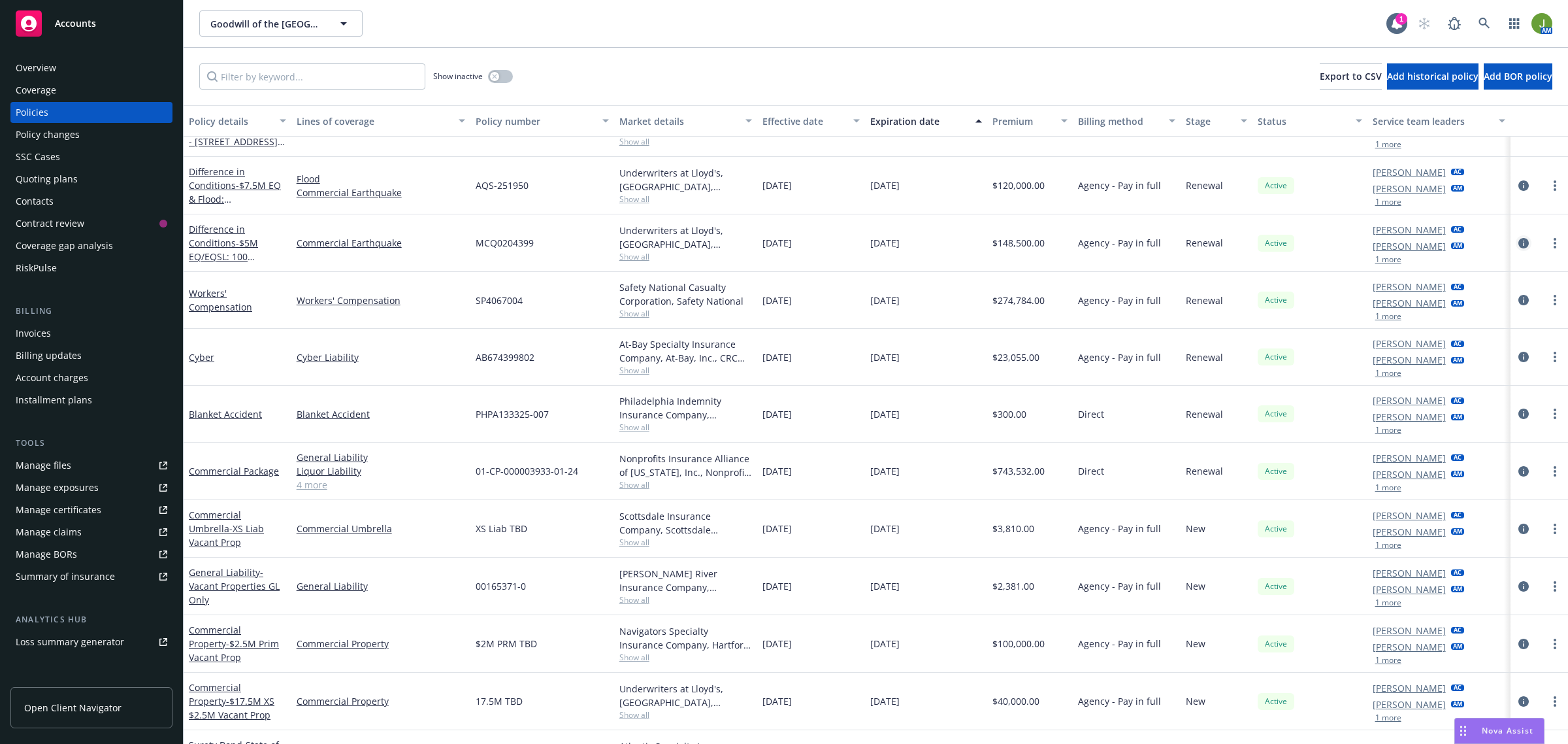
click at [1518, 243] on icon "circleInformation" at bounding box center [1523, 243] width 10 height 10
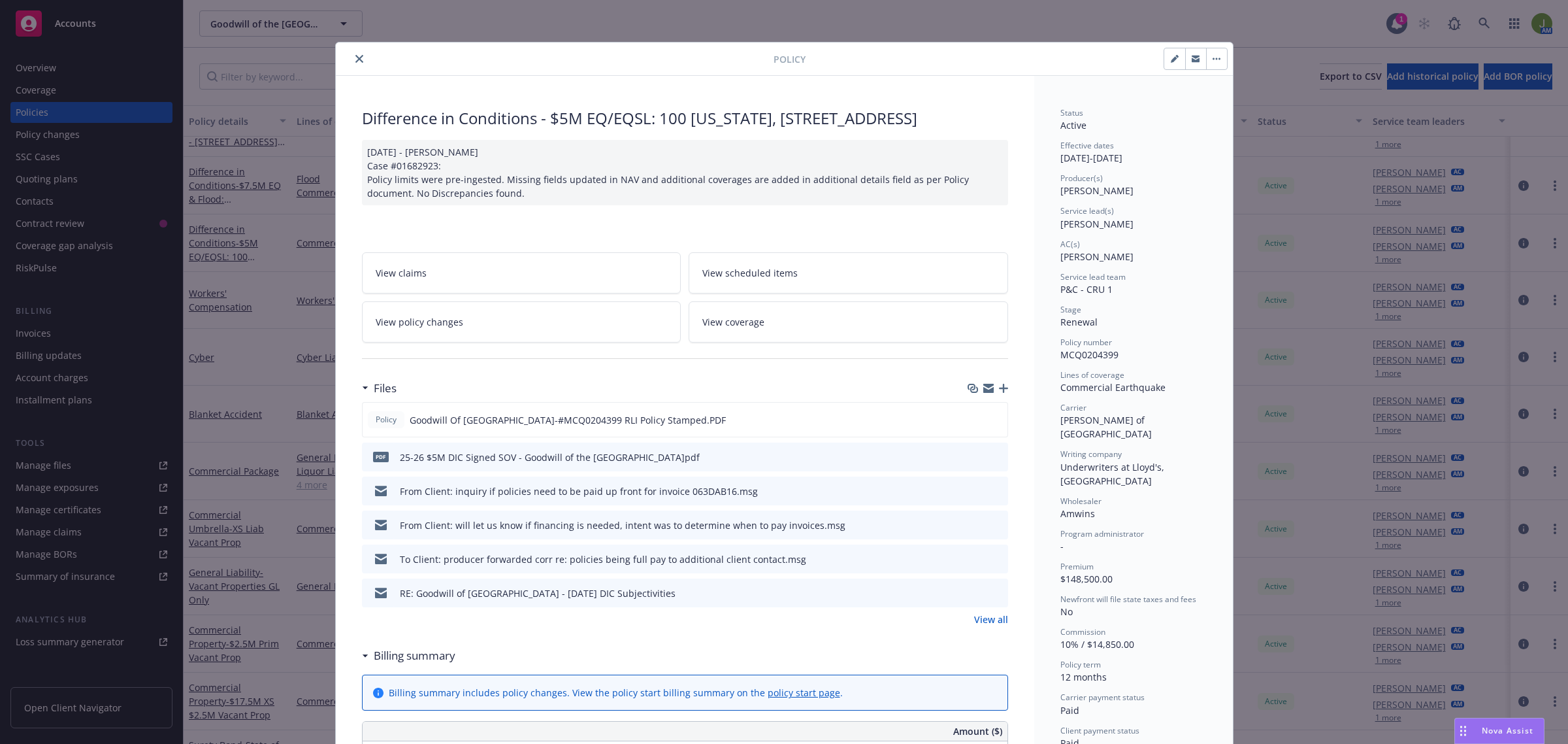
click at [351, 62] on button "close" at bounding box center [359, 59] width 16 height 16
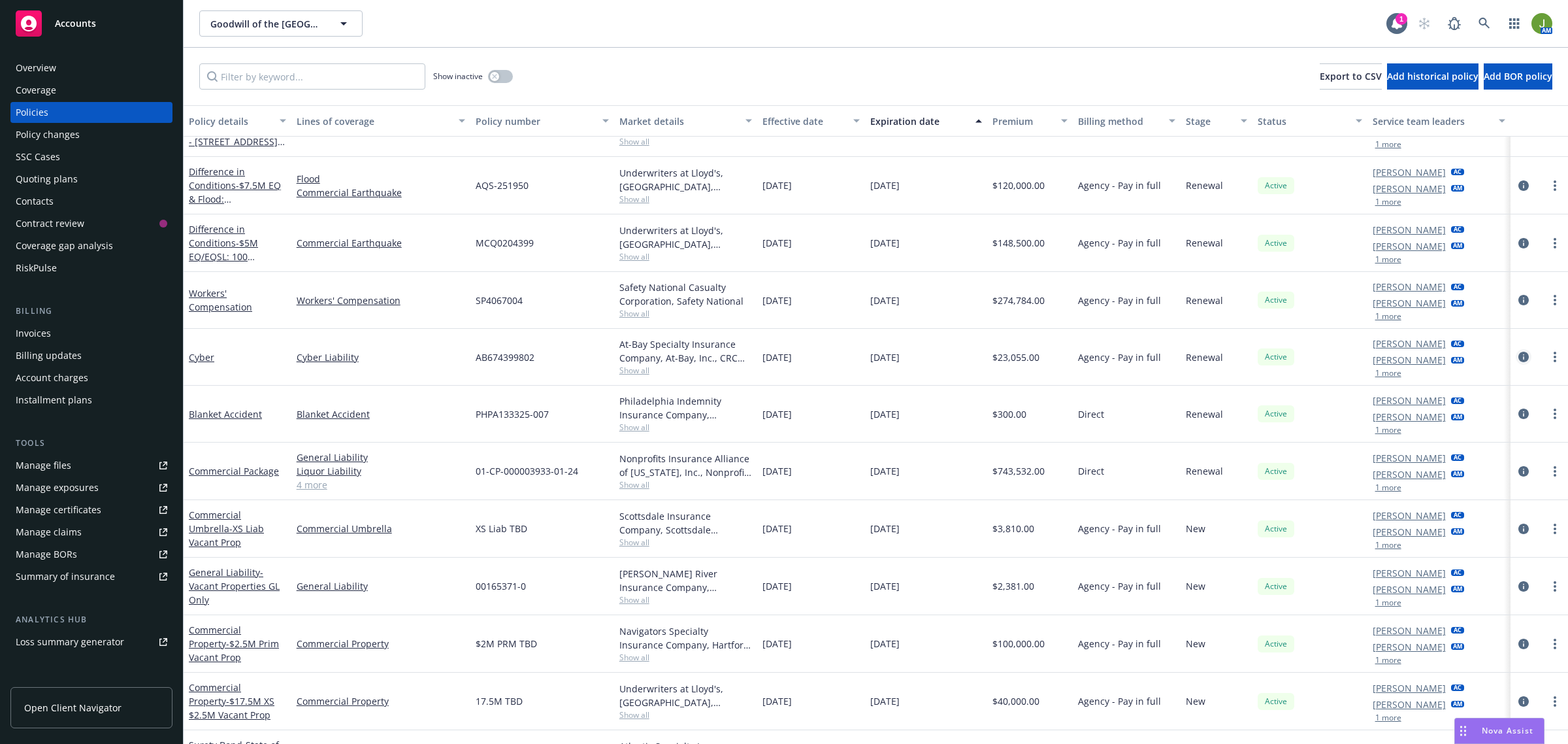
click at [1518, 359] on icon "circleInformation" at bounding box center [1523, 356] width 10 height 10
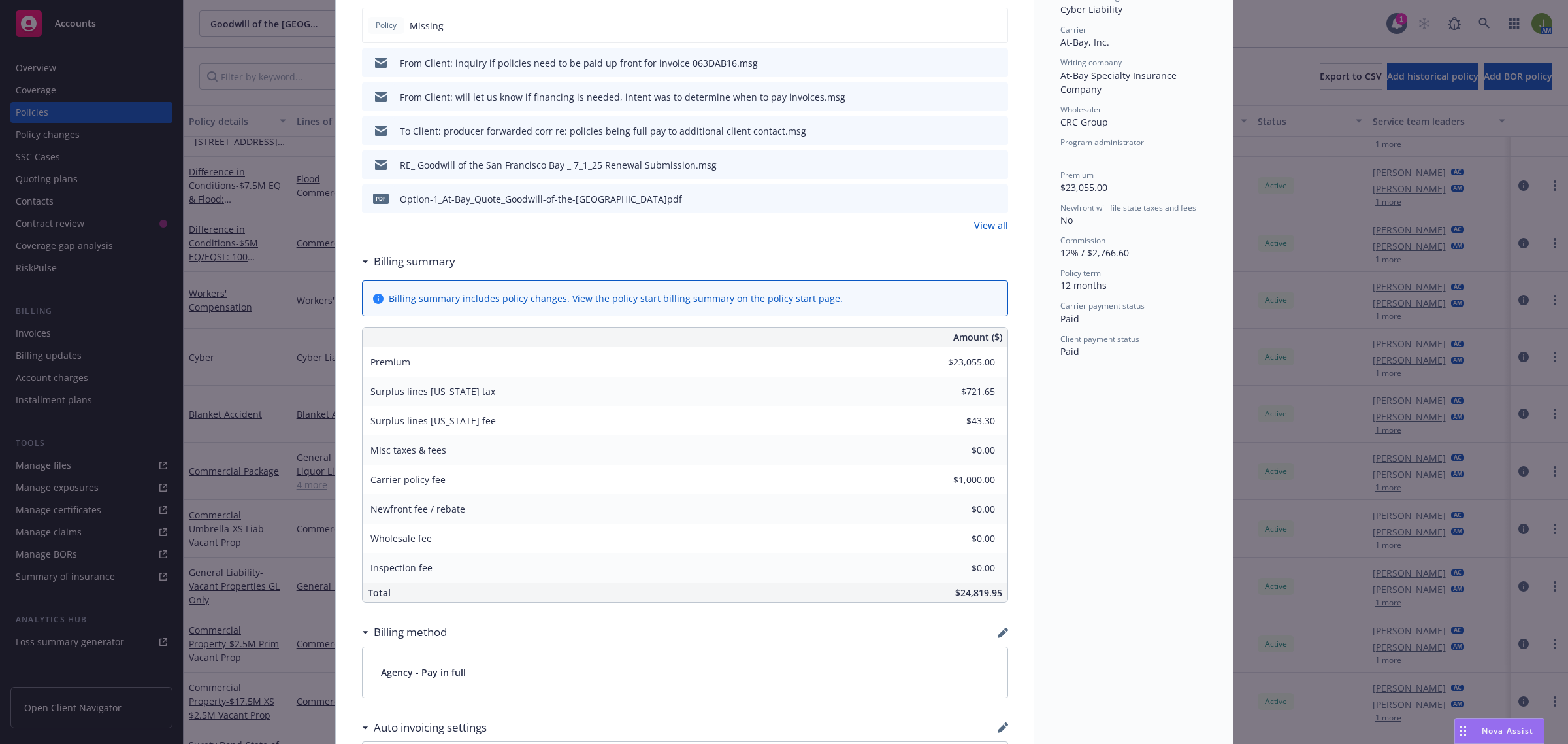
scroll to position [409, 0]
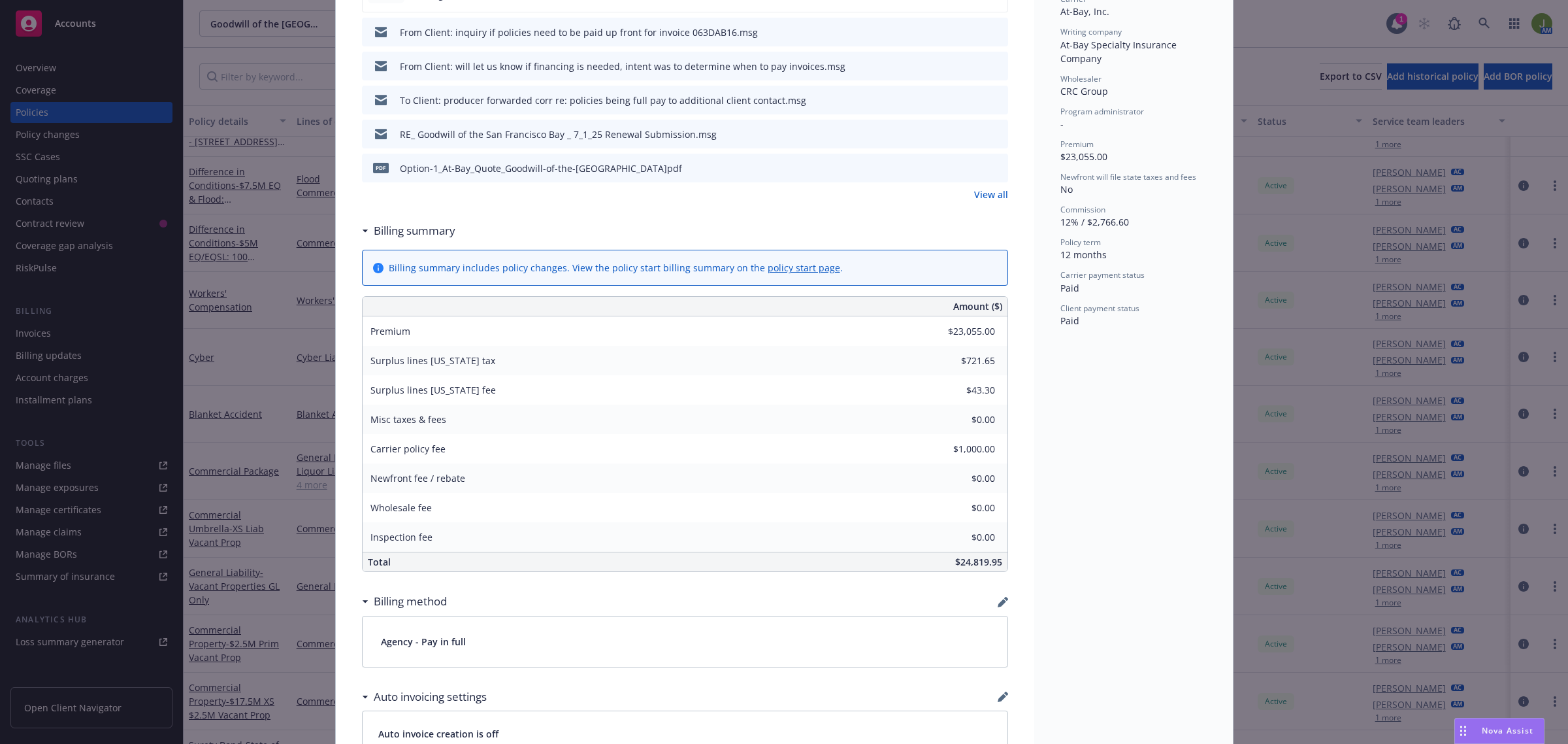
click at [984, 188] on link "View all" at bounding box center [991, 194] width 34 height 14
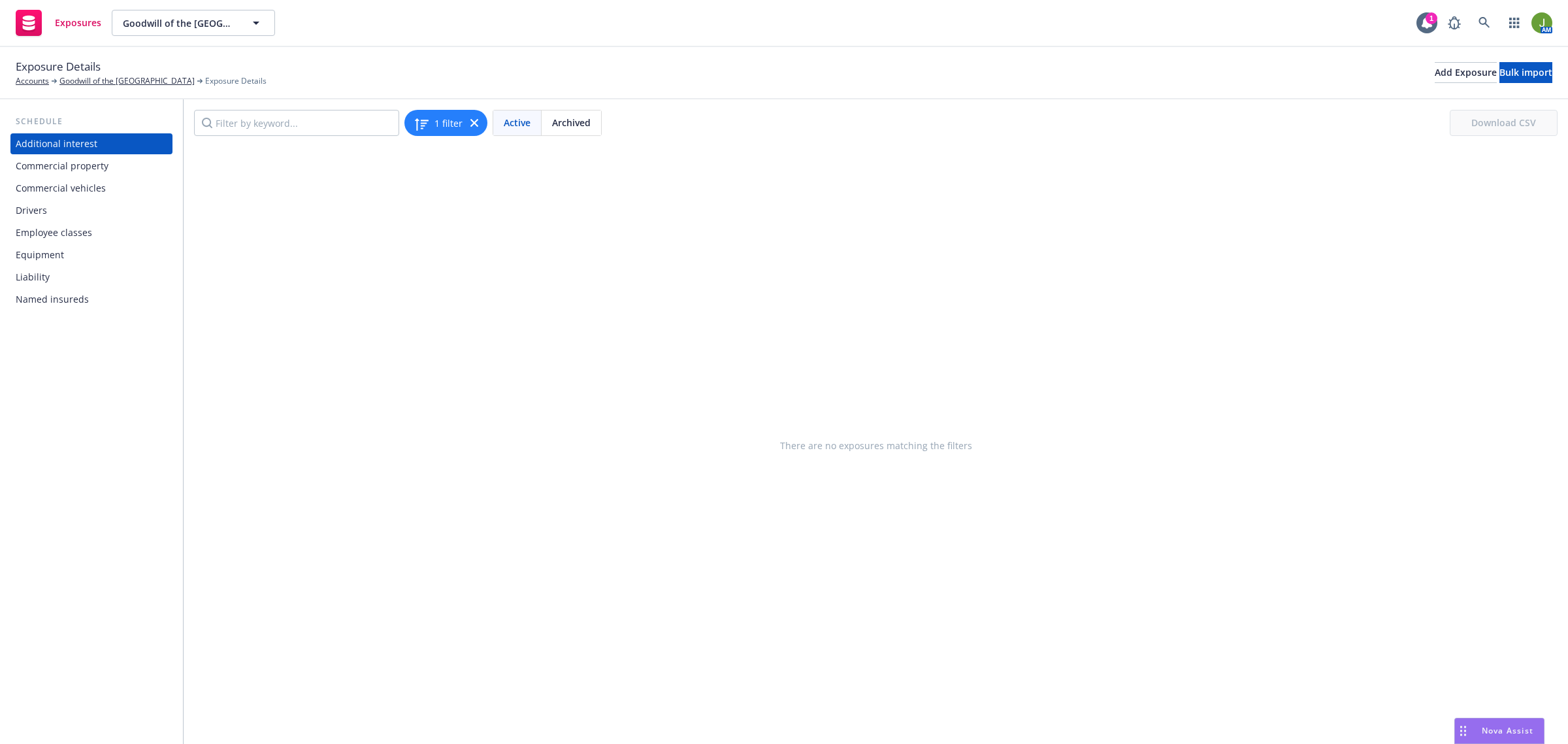
click at [69, 197] on div "Commercial vehicles" at bounding box center [61, 188] width 90 height 21
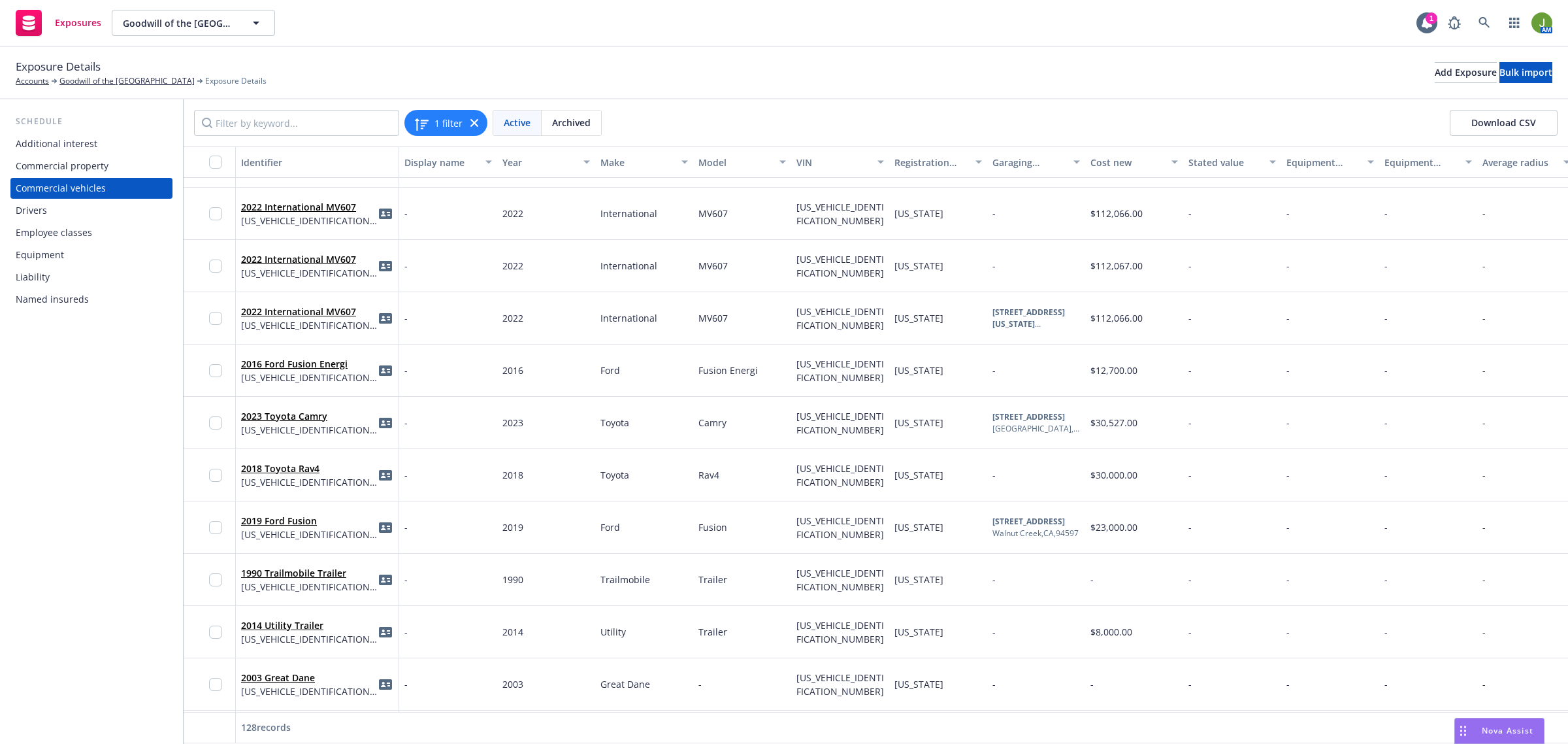
scroll to position [3596, 0]
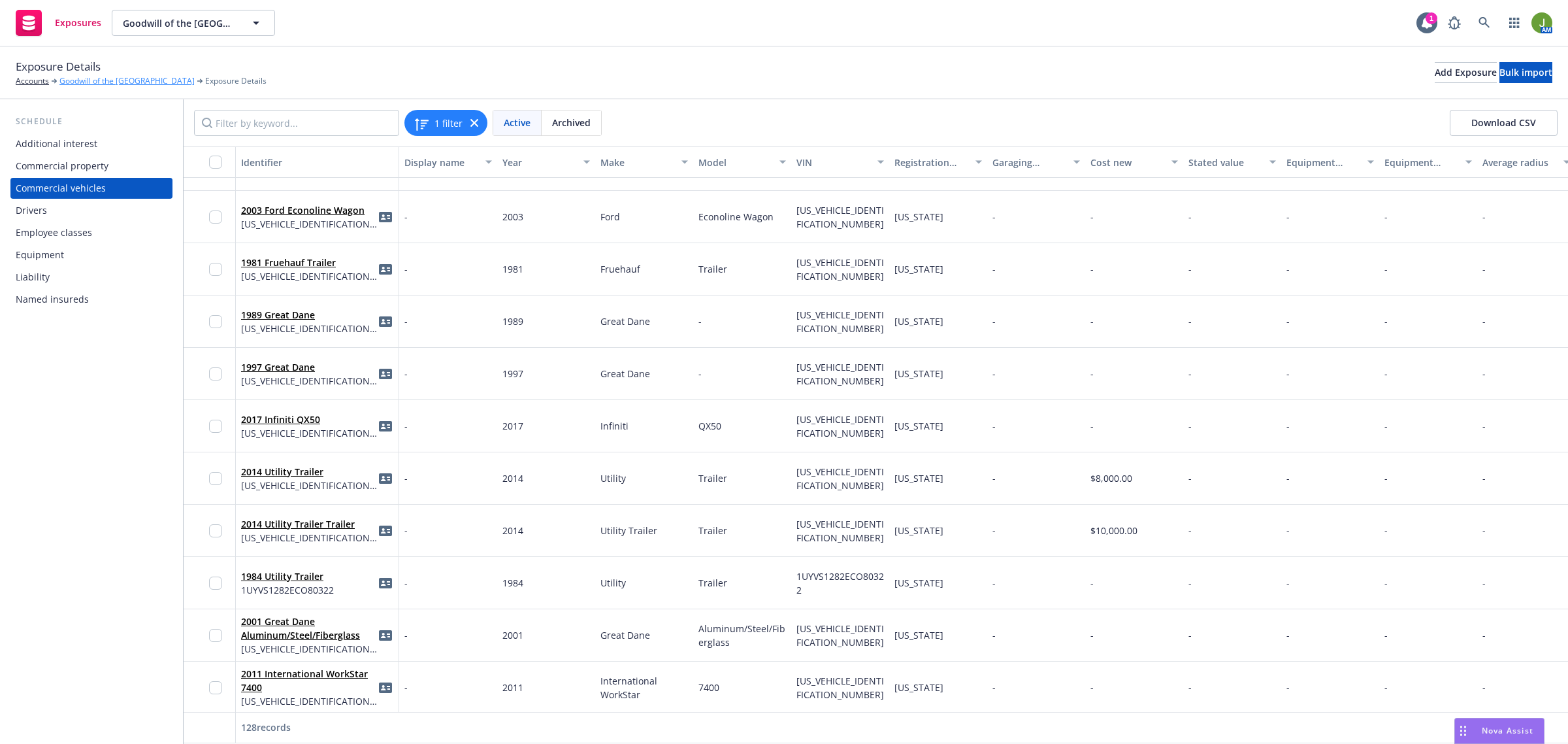
click at [139, 80] on link "Goodwill of the [GEOGRAPHIC_DATA]" at bounding box center [126, 81] width 135 height 12
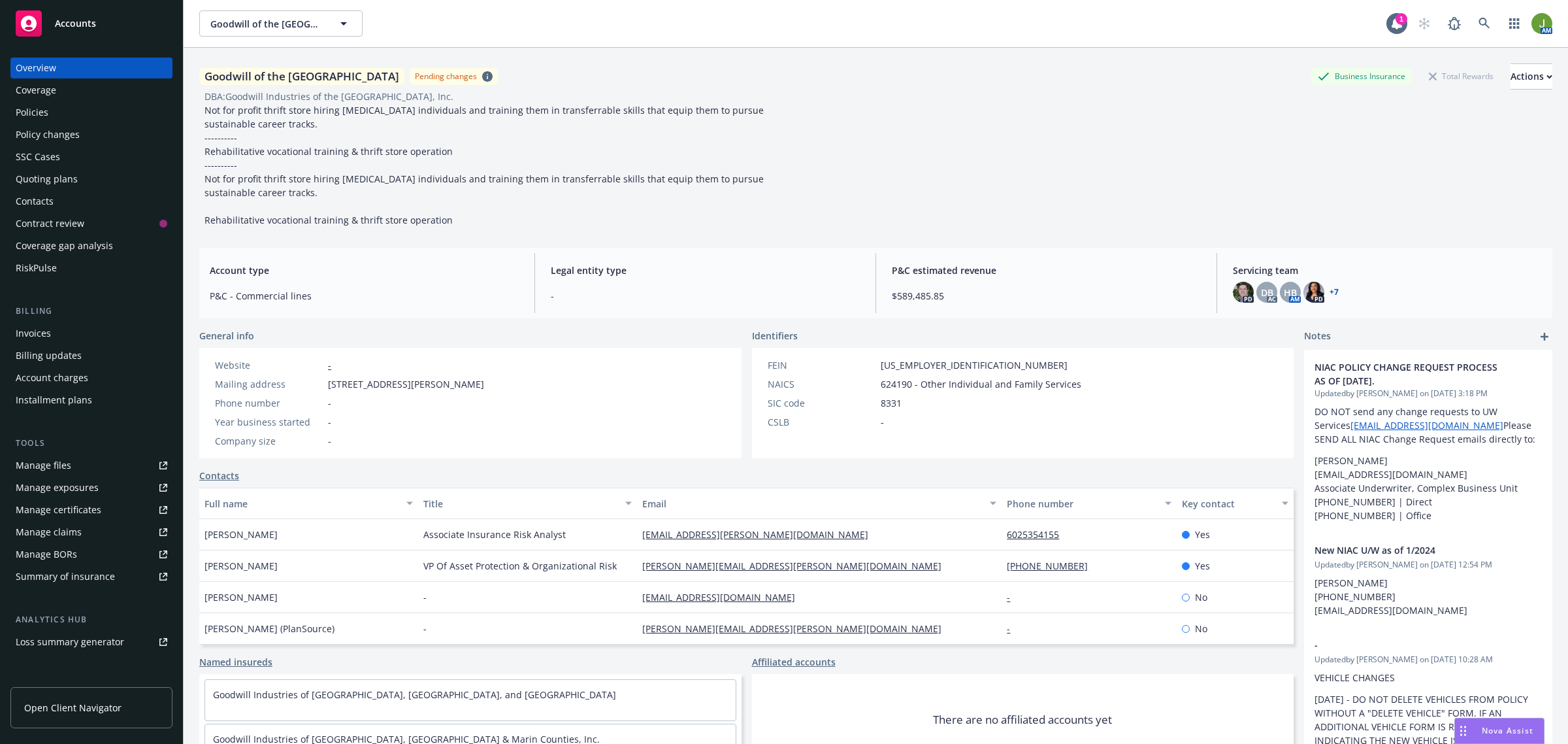
click at [96, 178] on div "Quoting plans" at bounding box center [92, 179] width 152 height 21
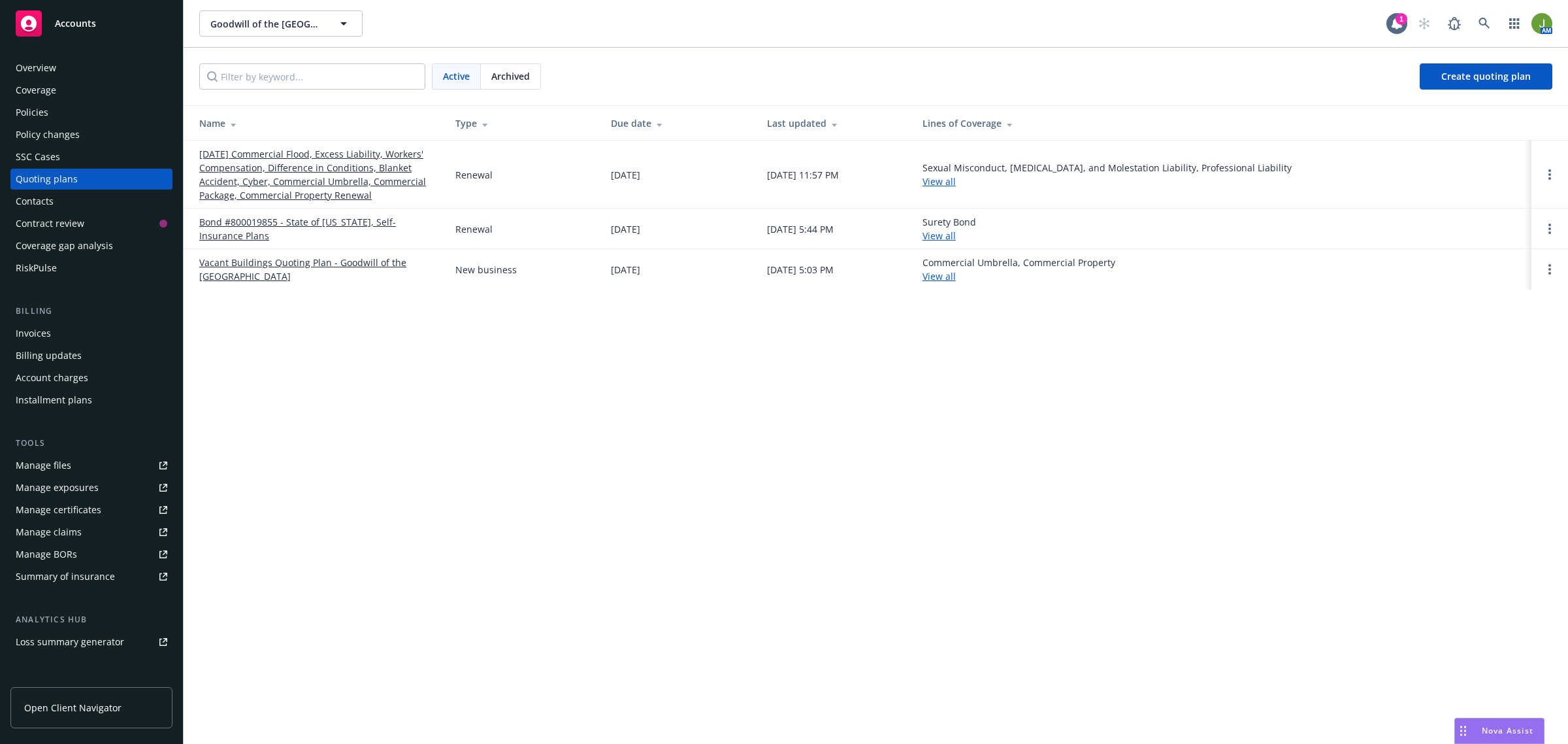
click at [284, 176] on link "07/01/25 Commercial Flood, Excess Liability, Workers' Compensation, Difference …" at bounding box center [317, 174] width 236 height 55
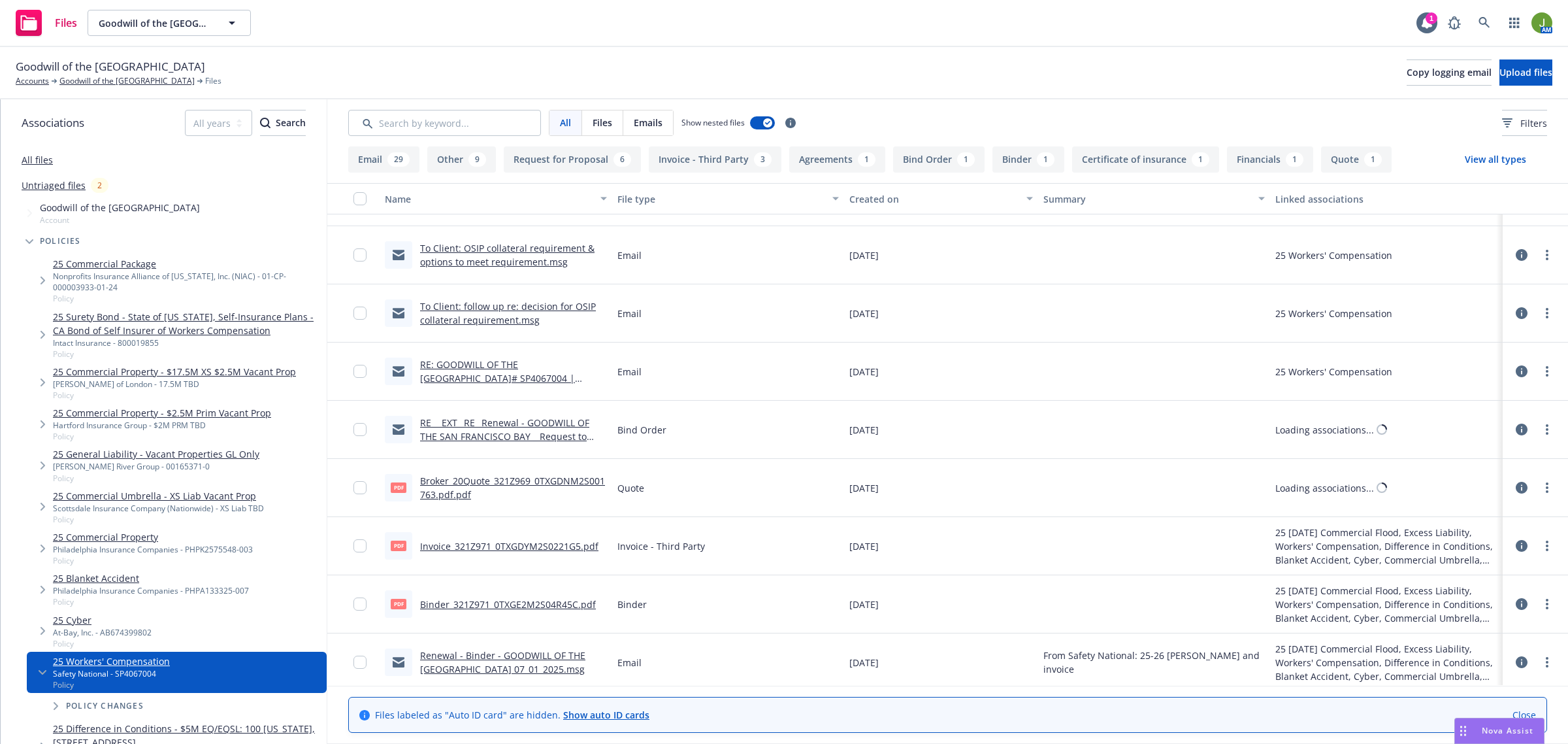
scroll to position [2586, 0]
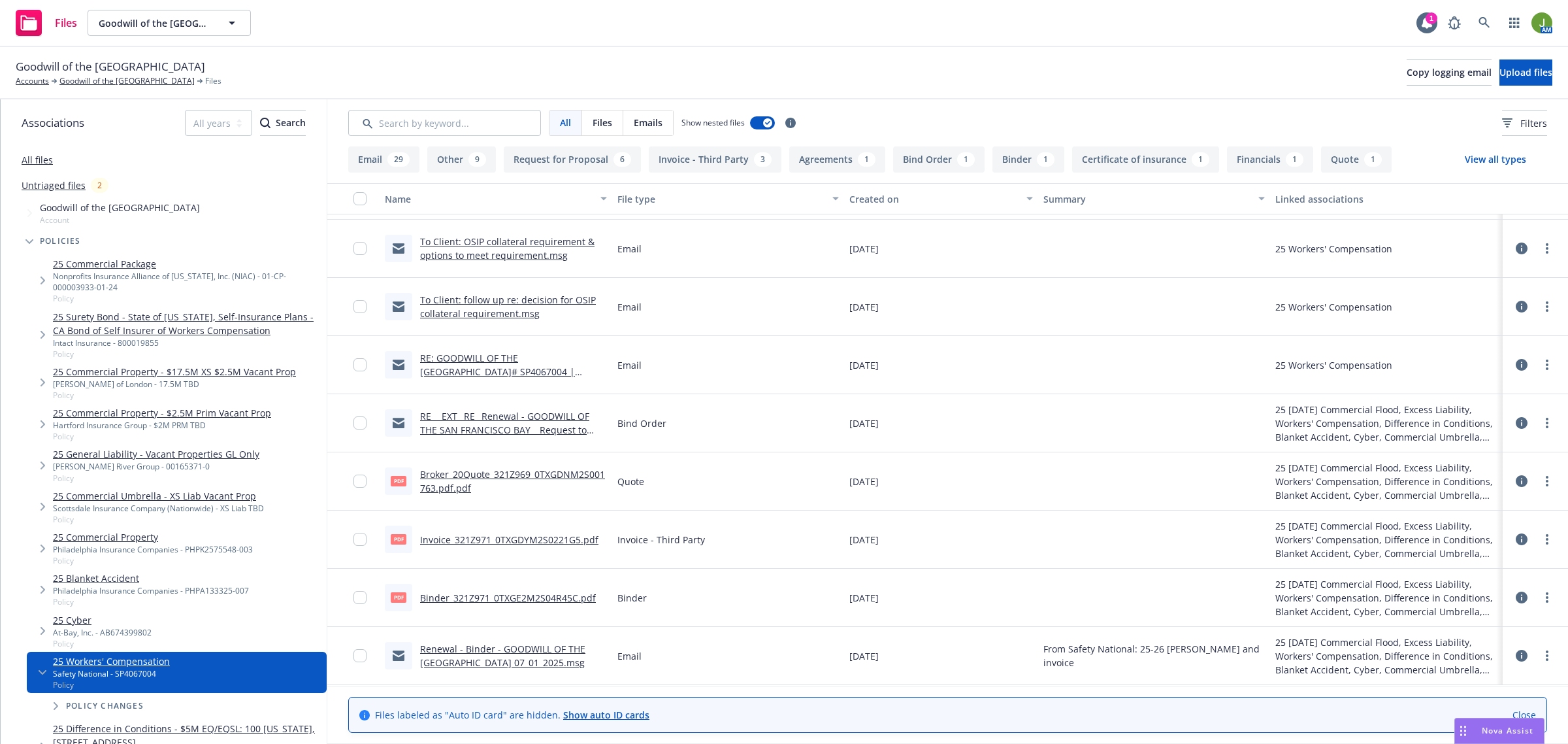
click at [435, 596] on link "Binder_321Z971_0TXGE2M2S04R45C.pdf" at bounding box center [507, 597] width 176 height 12
click at [1481, 24] on icon at bounding box center [1483, 22] width 11 height 11
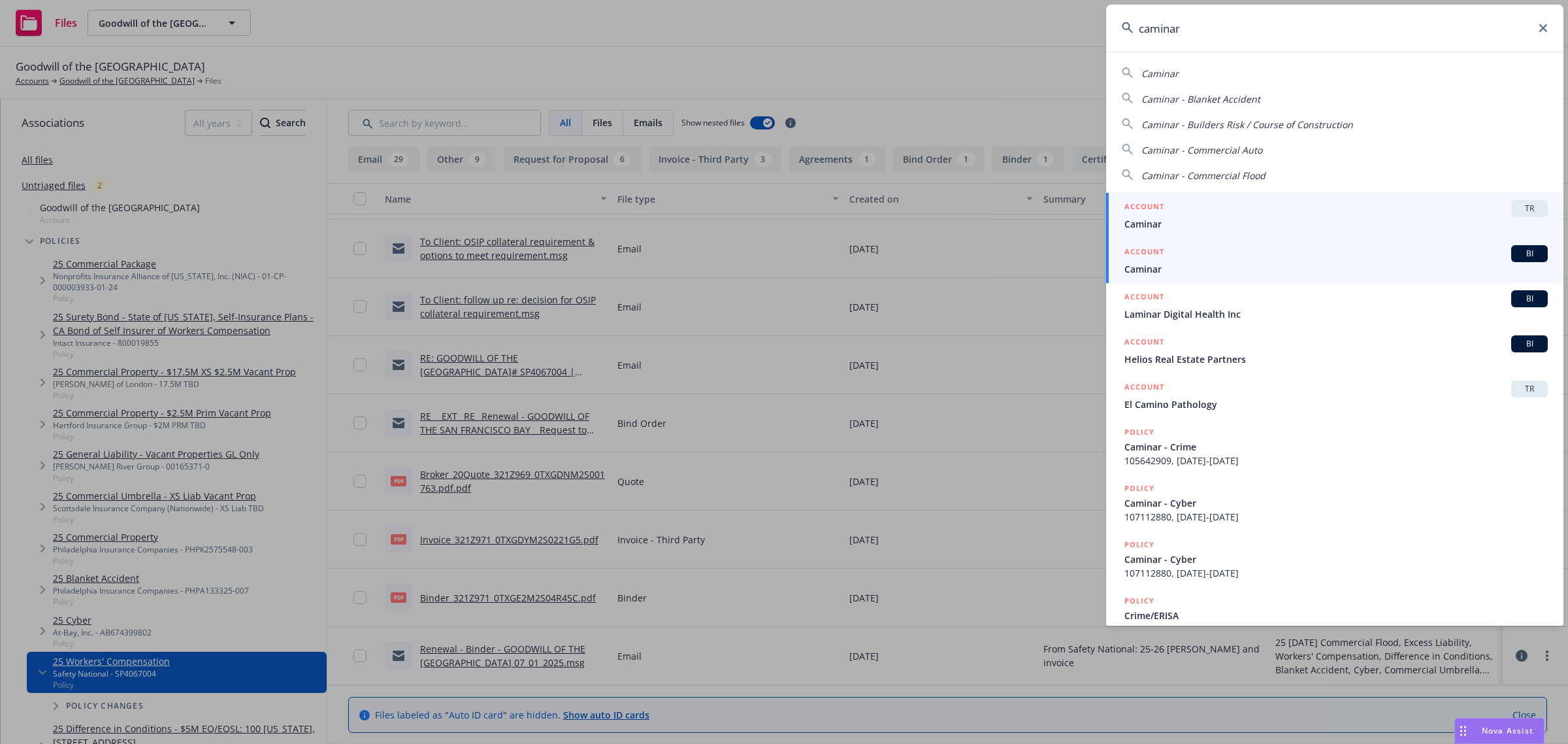
type input "caminar"
click at [1197, 256] on div "ACCOUNT BI" at bounding box center [1336, 254] width 423 height 17
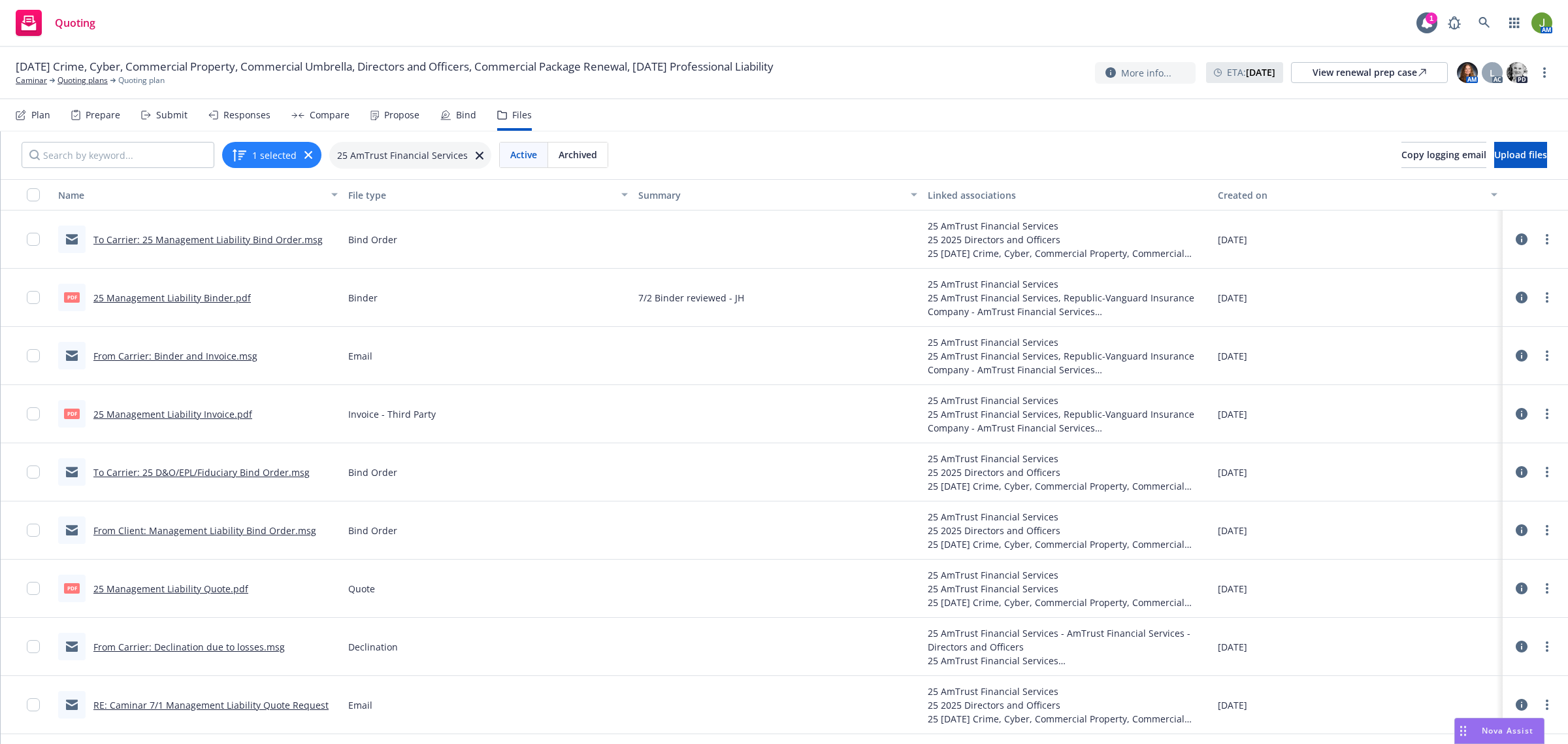
click at [210, 357] on link "From Carrier: Binder and Invoice.msg" at bounding box center [175, 356] width 164 height 12
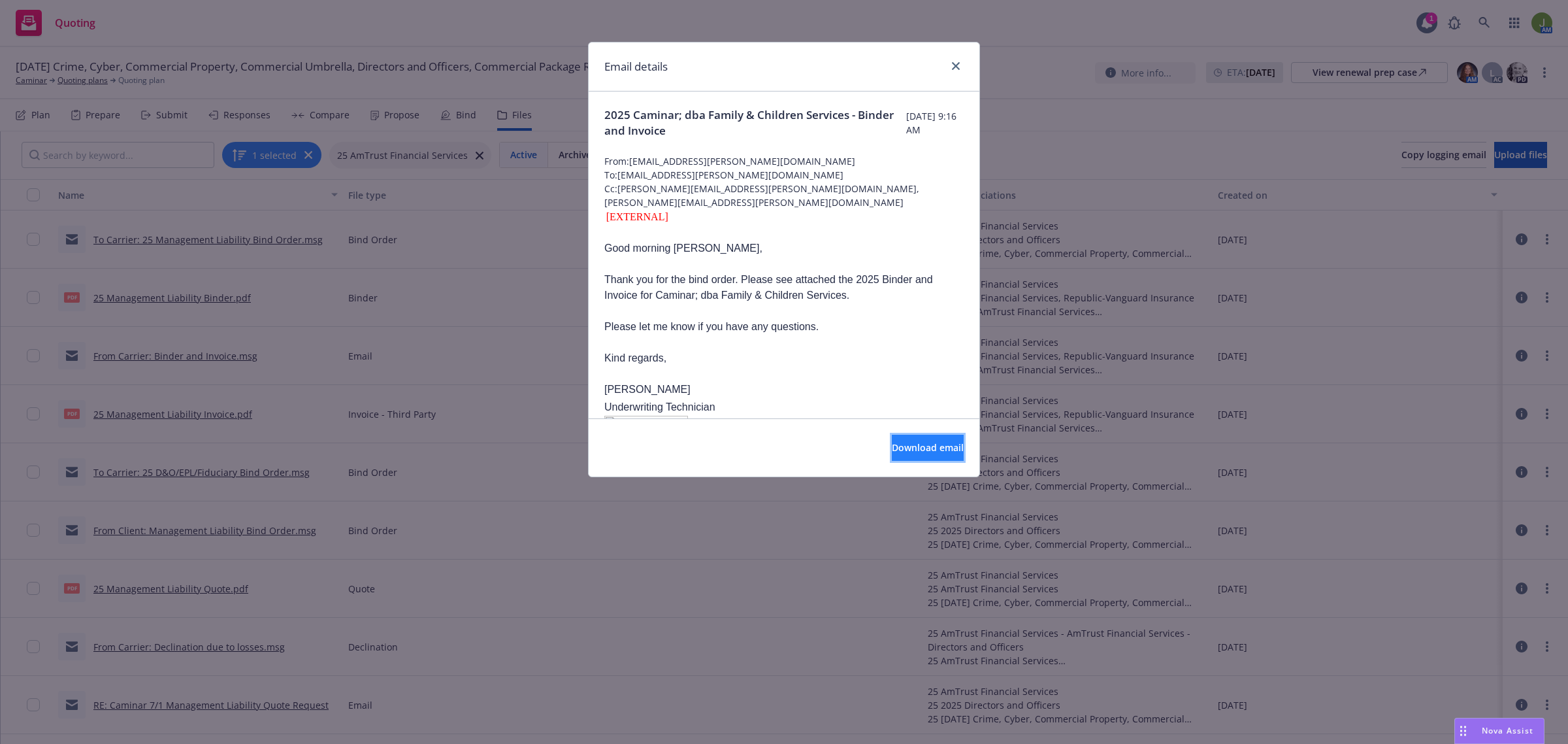
click at [892, 449] on span "Download email" at bounding box center [927, 447] width 72 height 12
